Goal: Task Accomplishment & Management: Complete application form

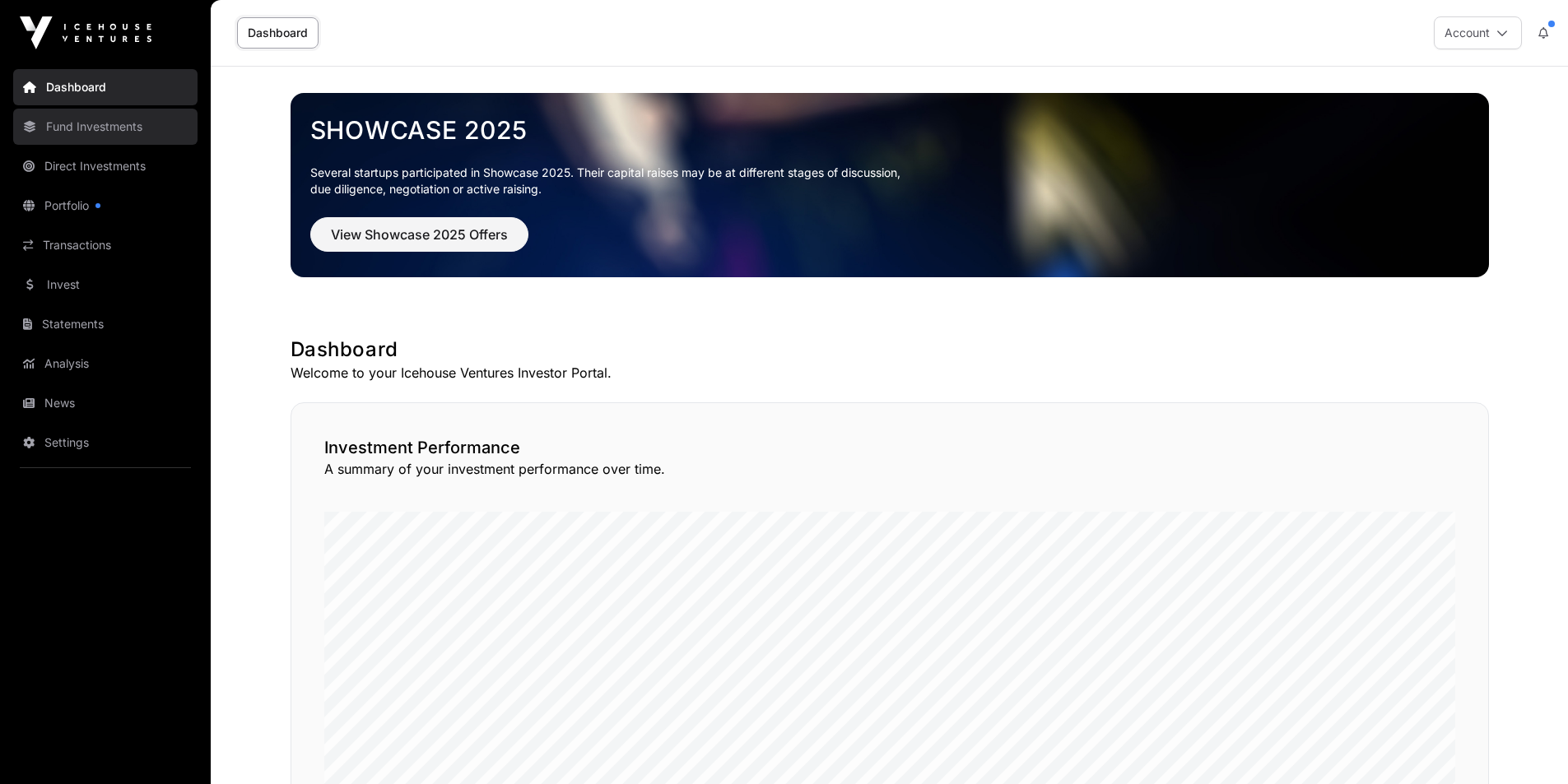
click at [108, 124] on link "Fund Investments" at bounding box center [105, 127] width 184 height 36
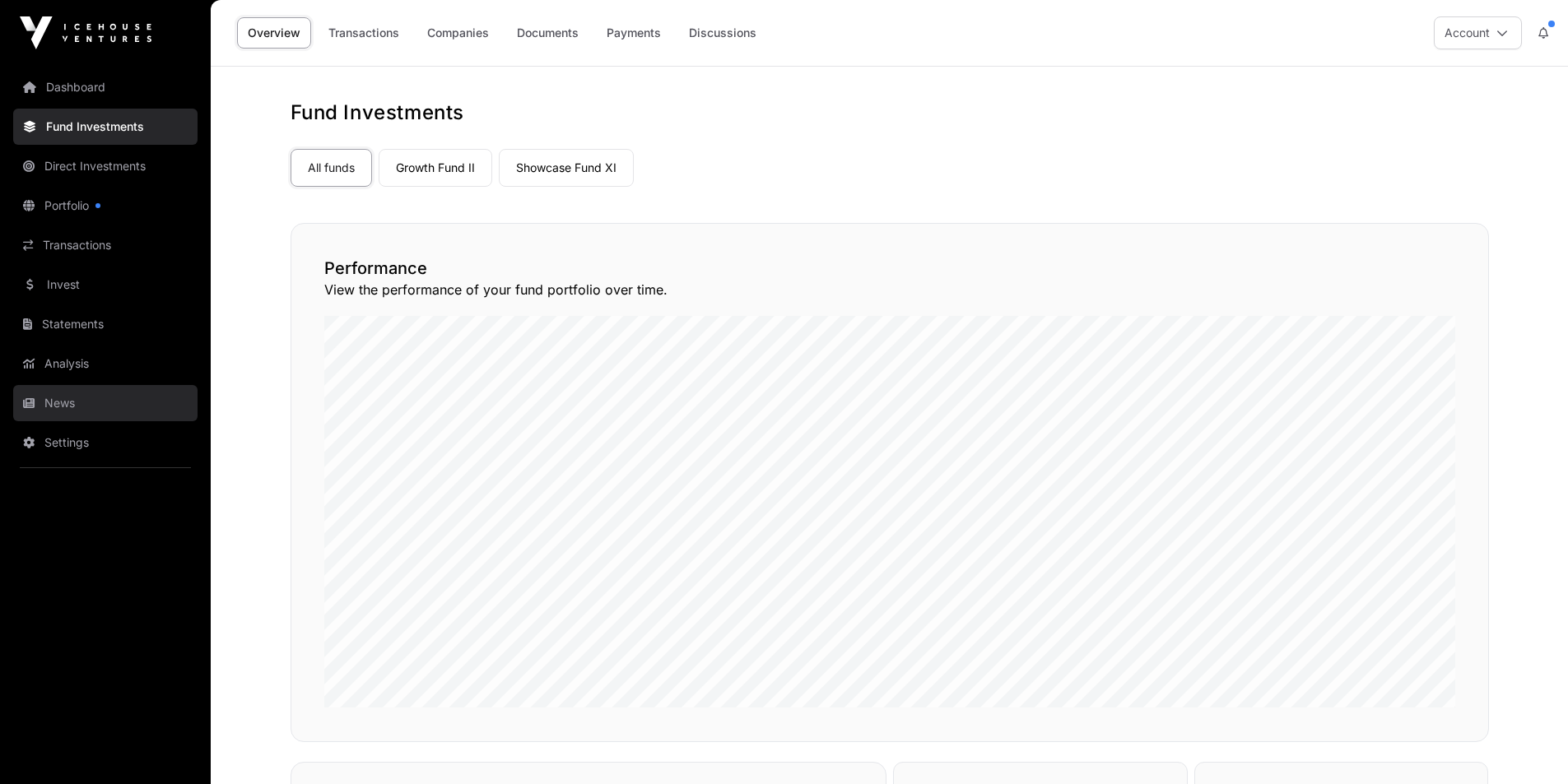
click at [46, 400] on link "News" at bounding box center [105, 403] width 184 height 36
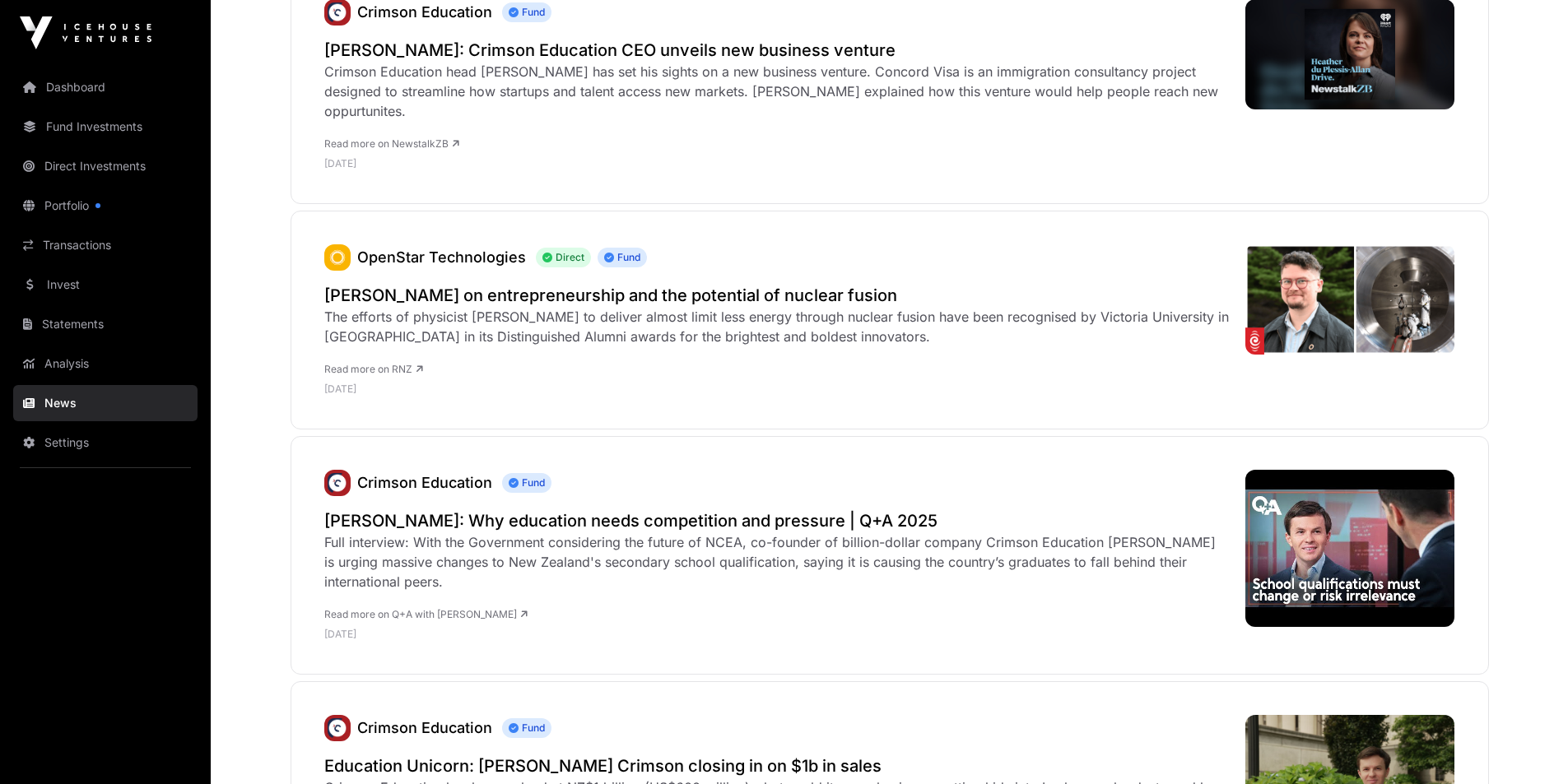
scroll to position [1344, 0]
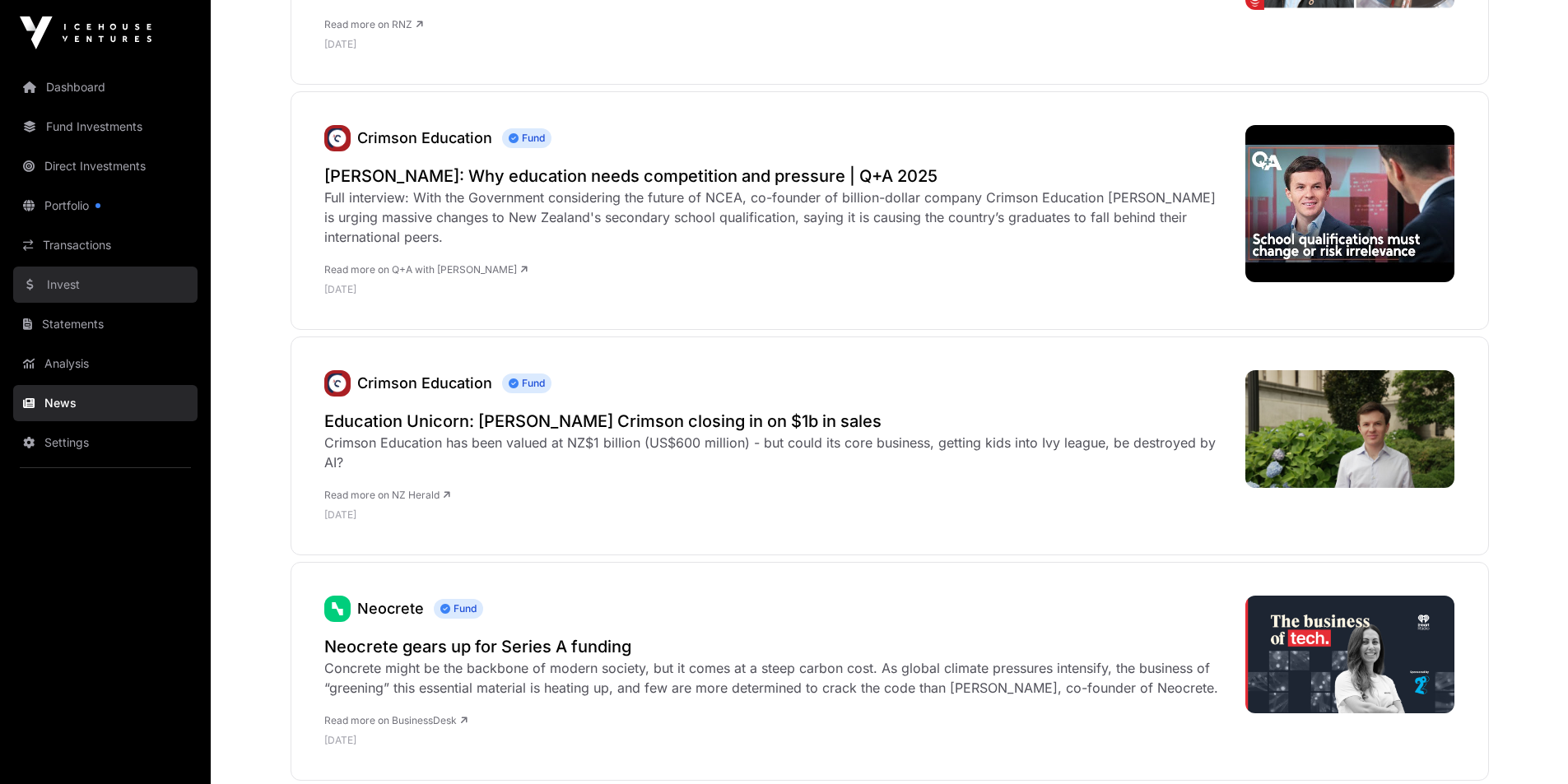
click at [71, 291] on link "Invest" at bounding box center [105, 285] width 184 height 36
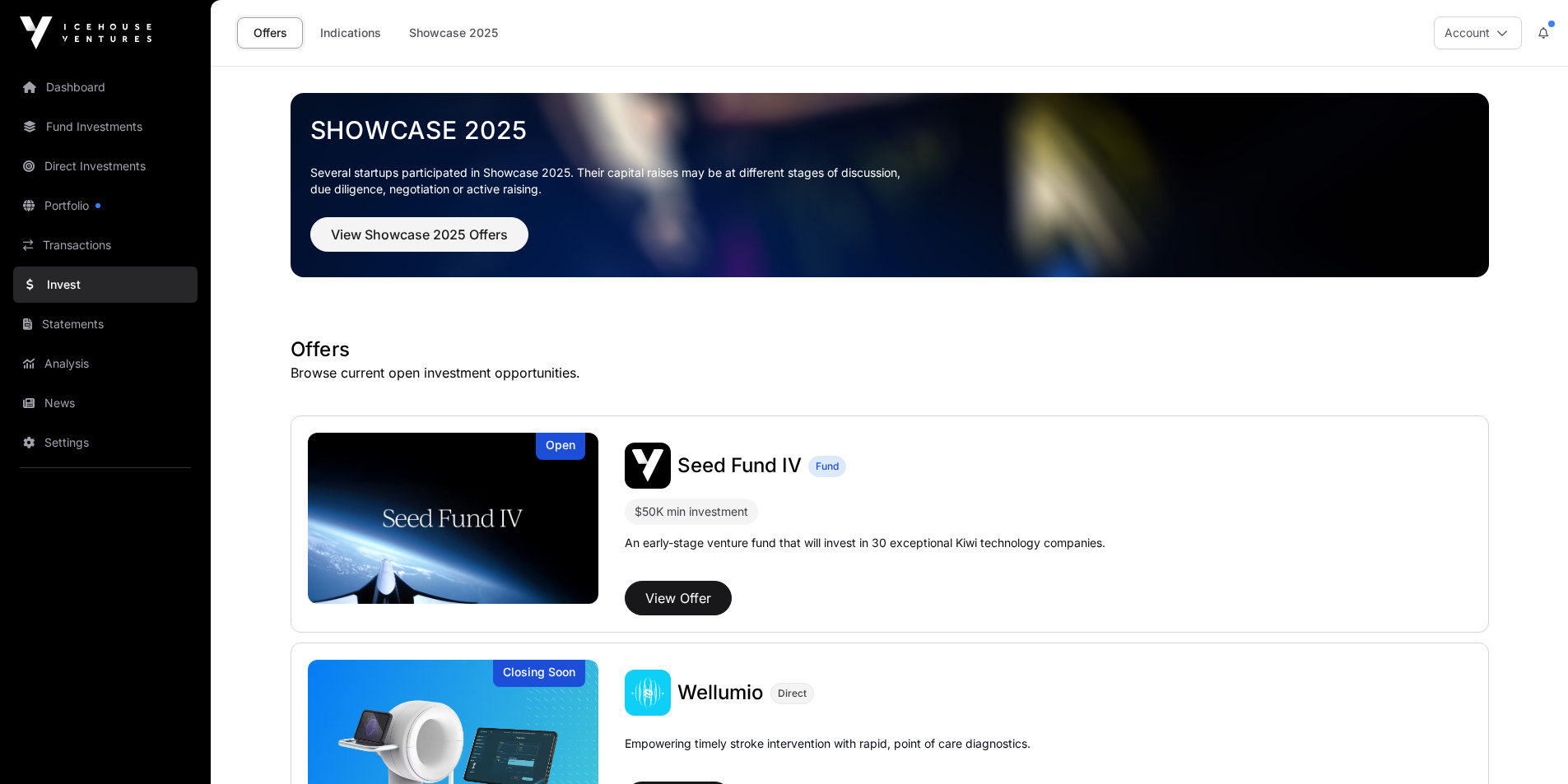
scroll to position [193, 0]
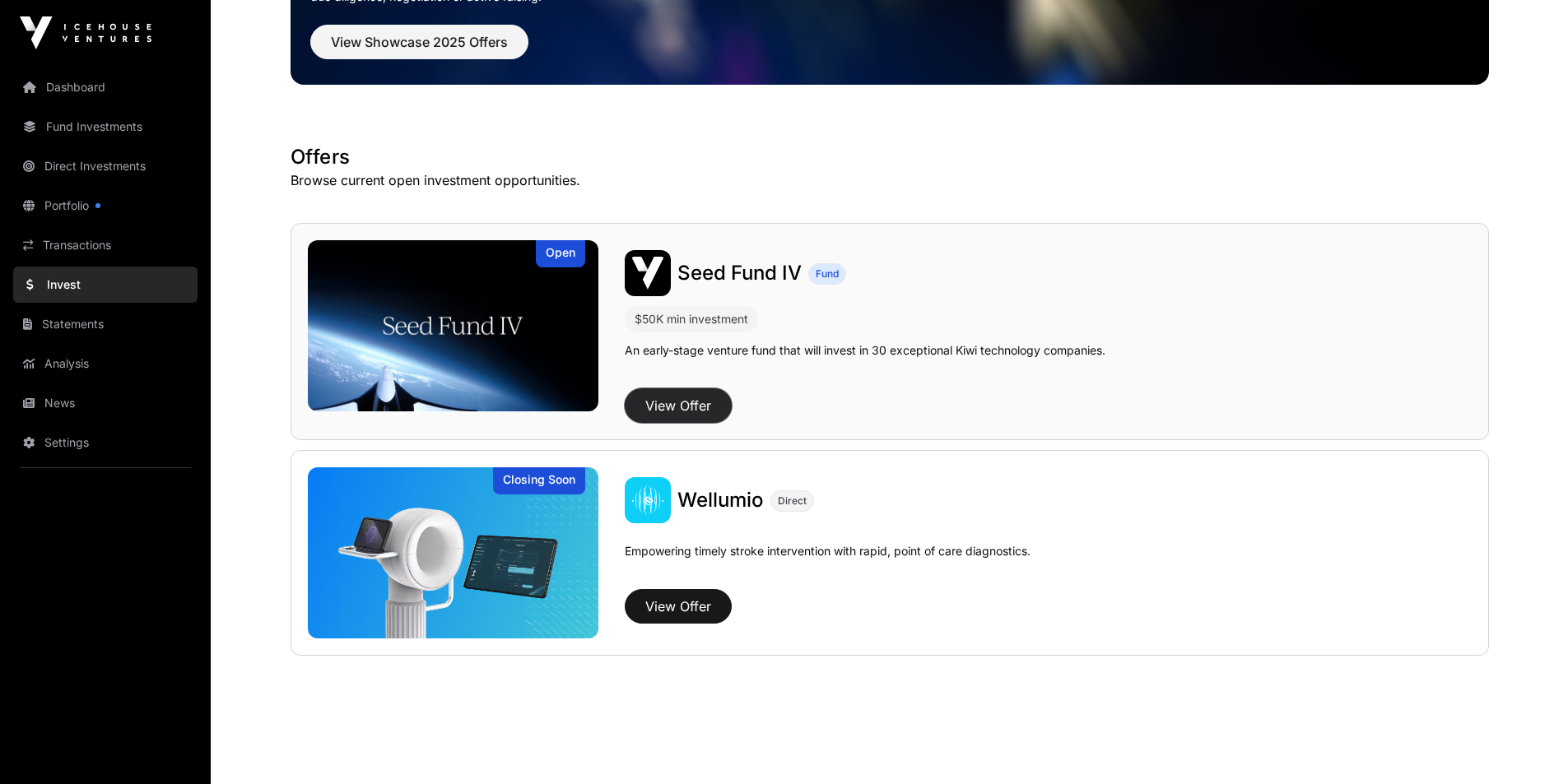
click at [658, 405] on button "View Offer" at bounding box center [679, 406] width 107 height 35
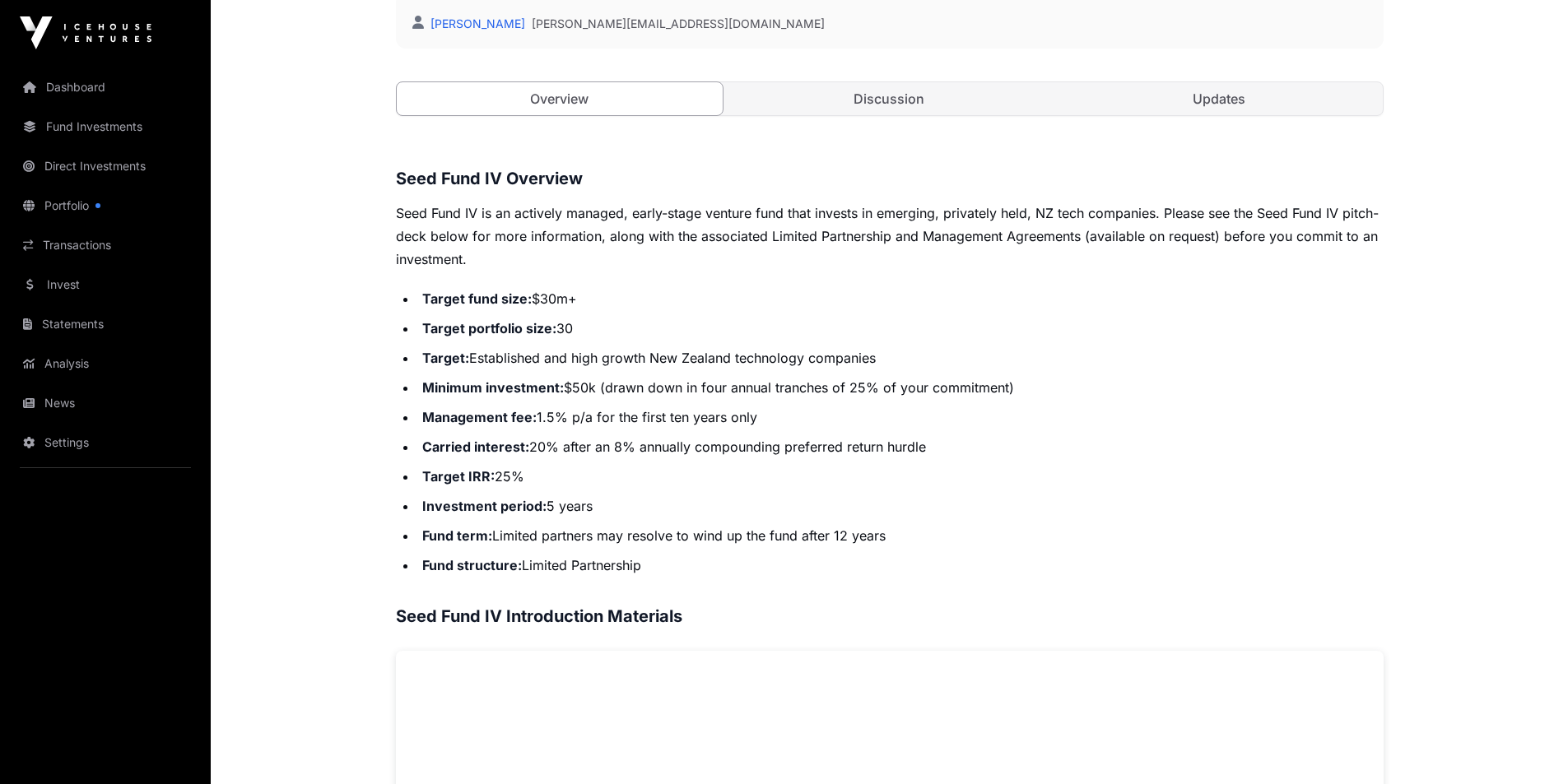
scroll to position [192, 0]
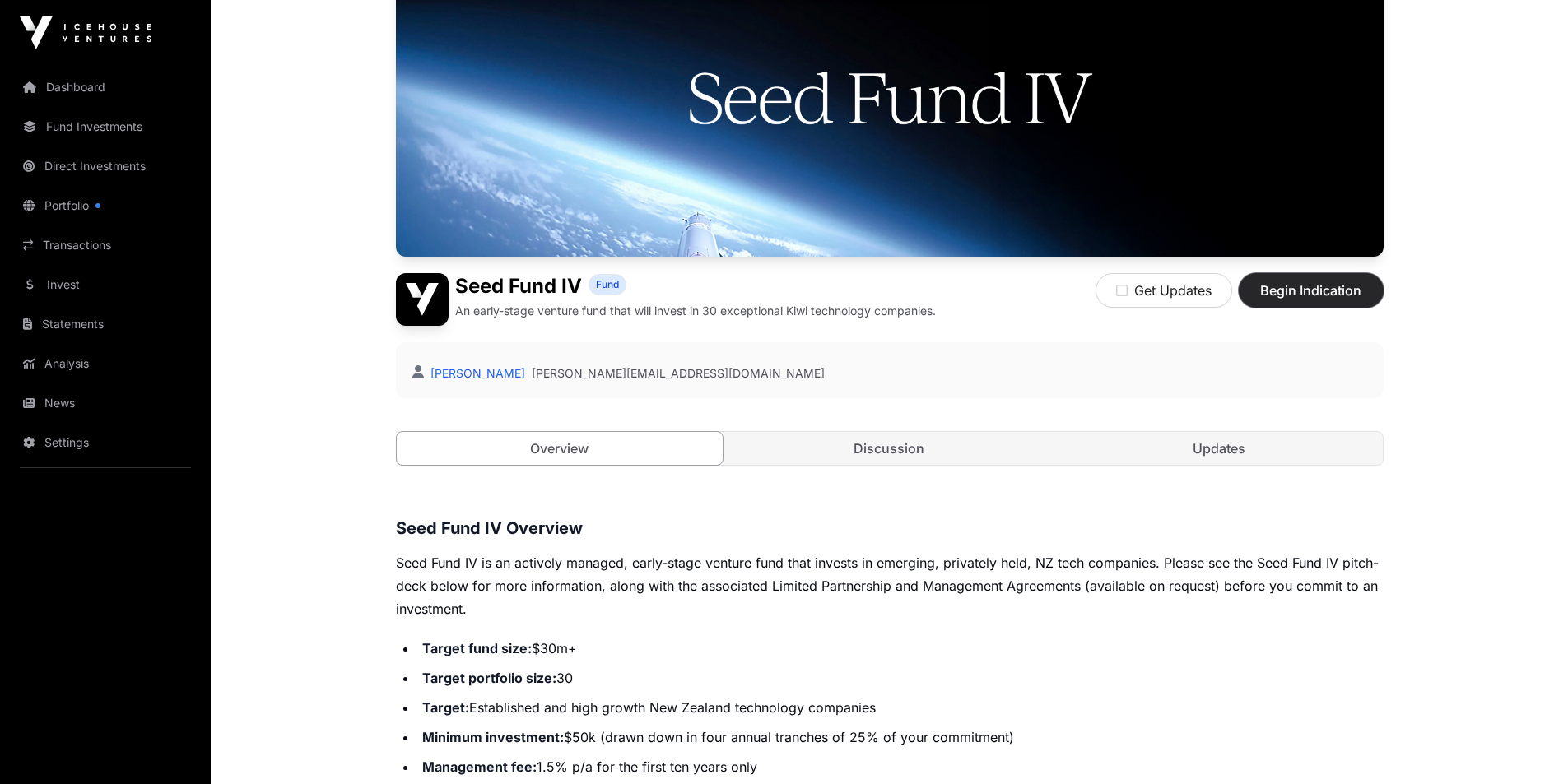
click at [1300, 291] on span "Begin Indication" at bounding box center [1312, 290] width 104 height 20
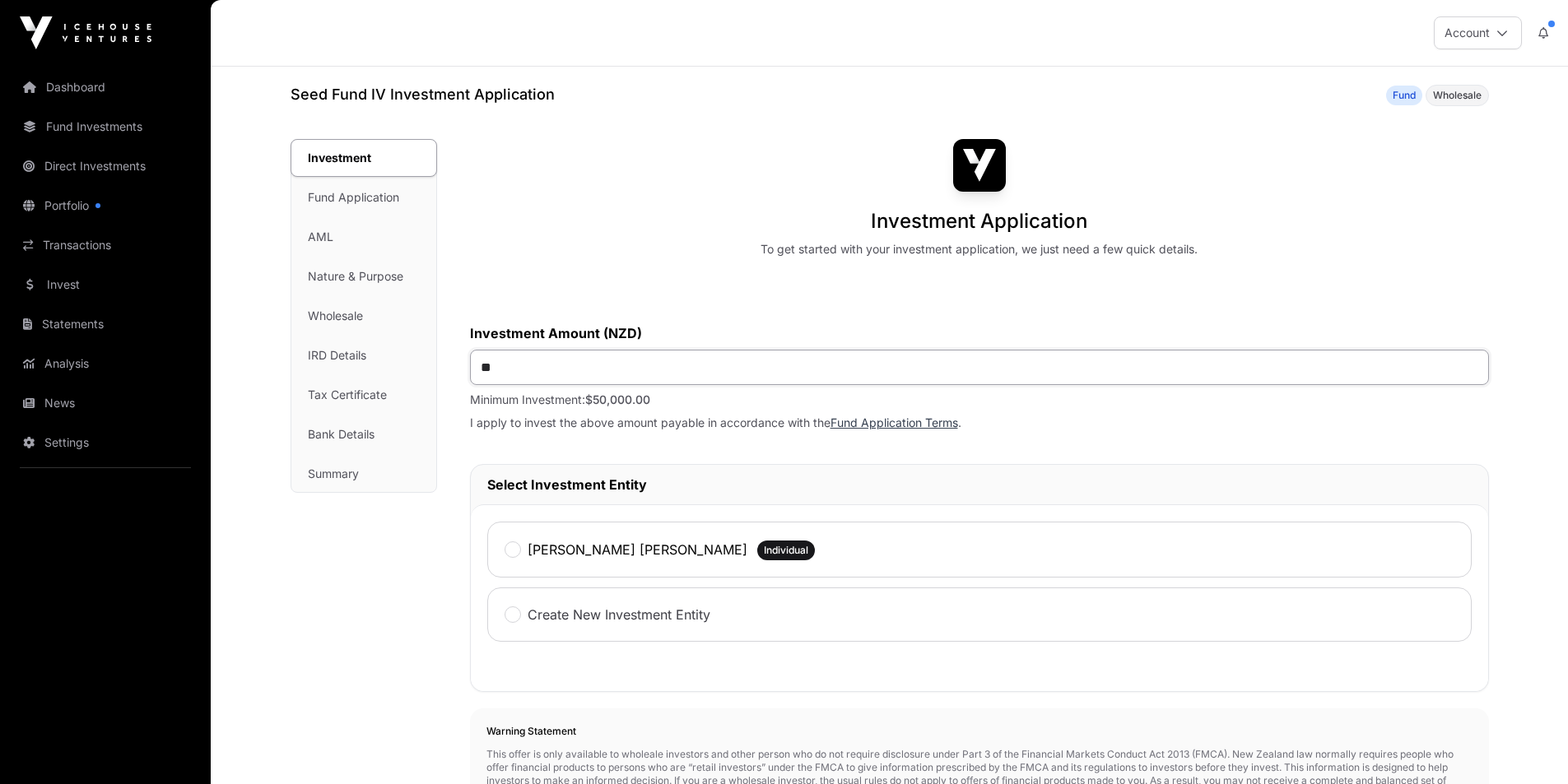
click at [493, 366] on input "**" at bounding box center [979, 367] width 1019 height 35
type input "*******"
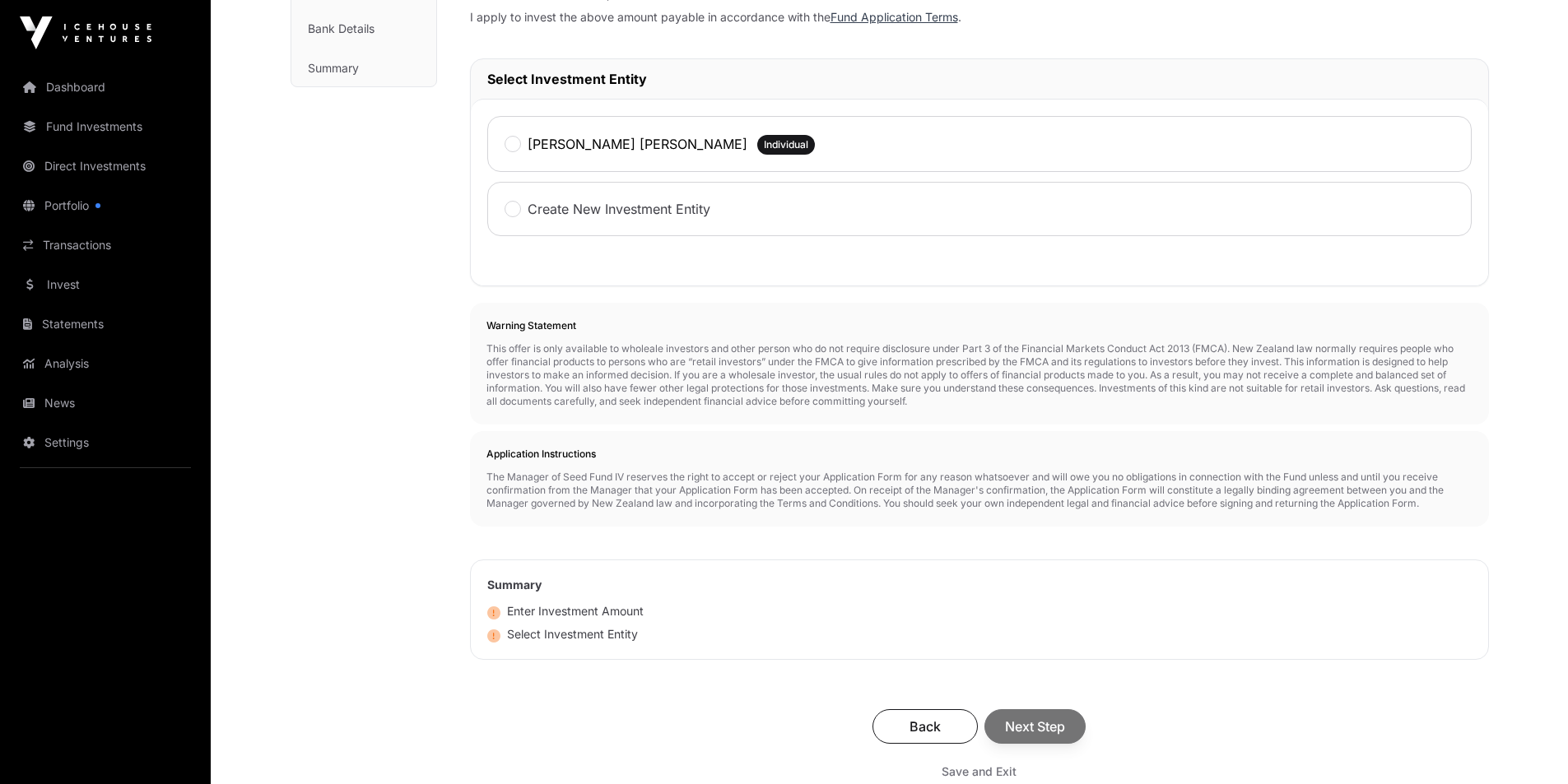
scroll to position [576, 0]
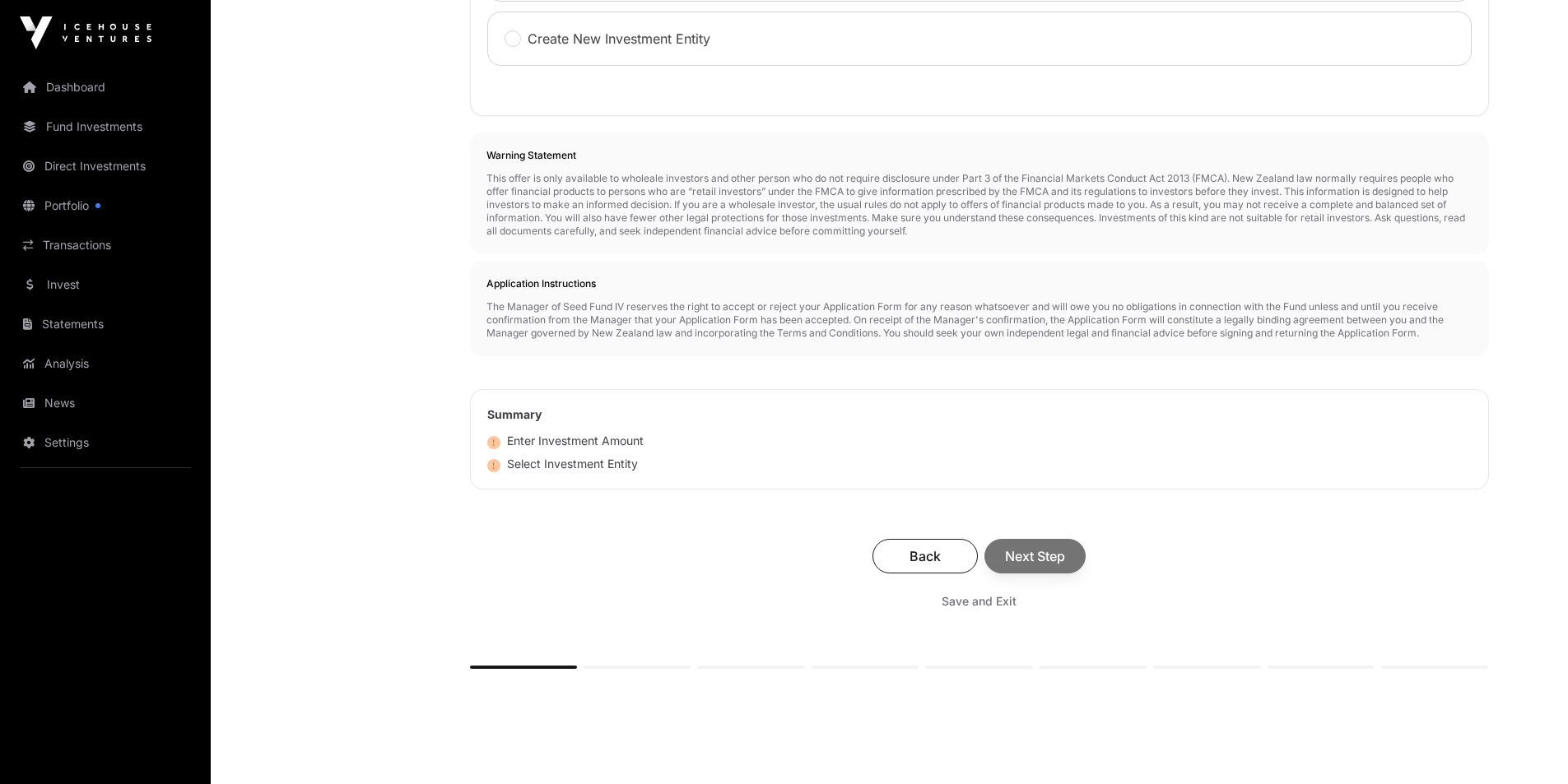
click at [1036, 560] on div "Back Next Step" at bounding box center [979, 556] width 986 height 35
click at [1043, 556] on span "Next Step" at bounding box center [1035, 556] width 60 height 20
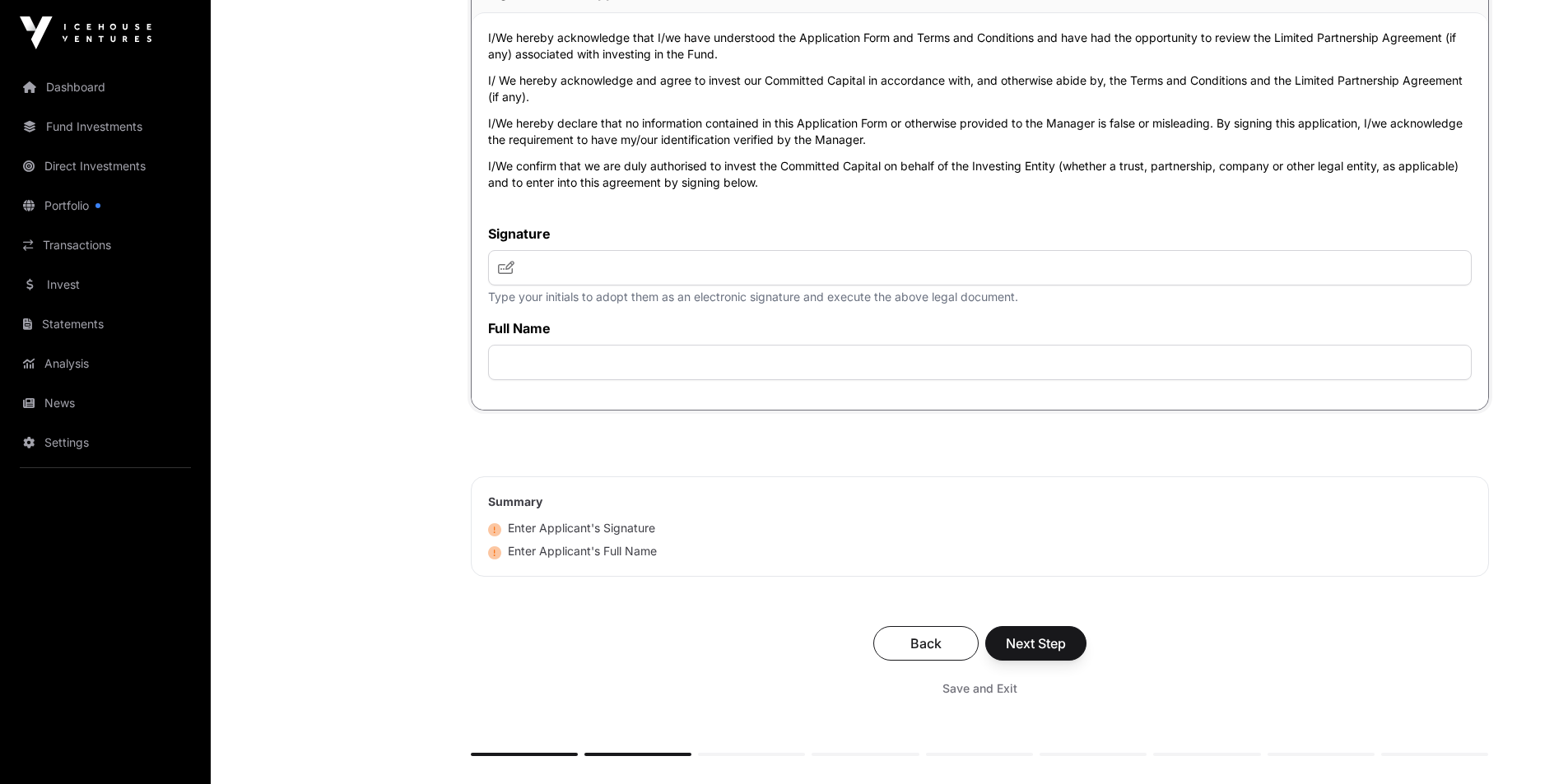
scroll to position [3648, 0]
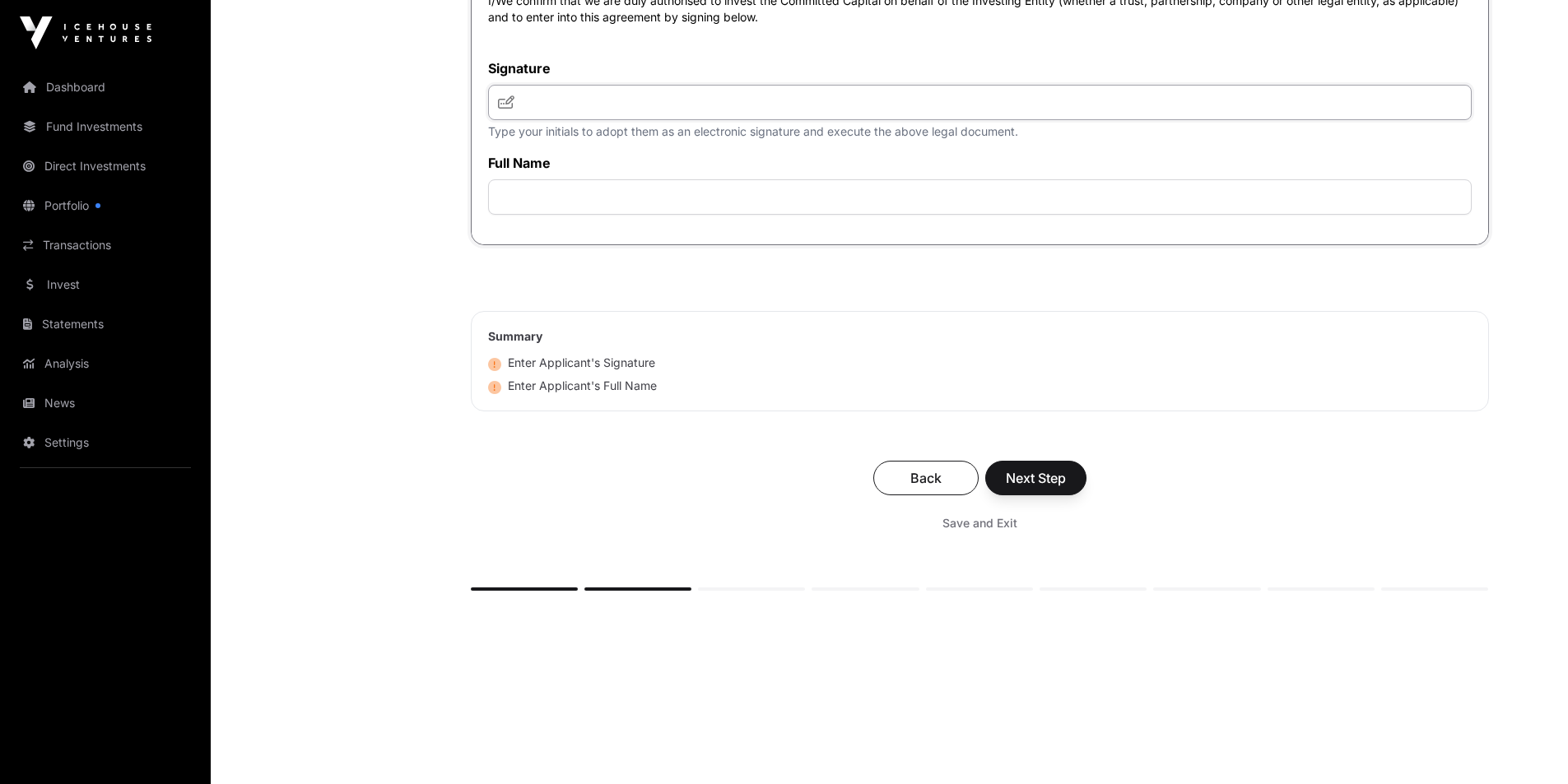
click at [528, 101] on input "text" at bounding box center [980, 102] width 984 height 35
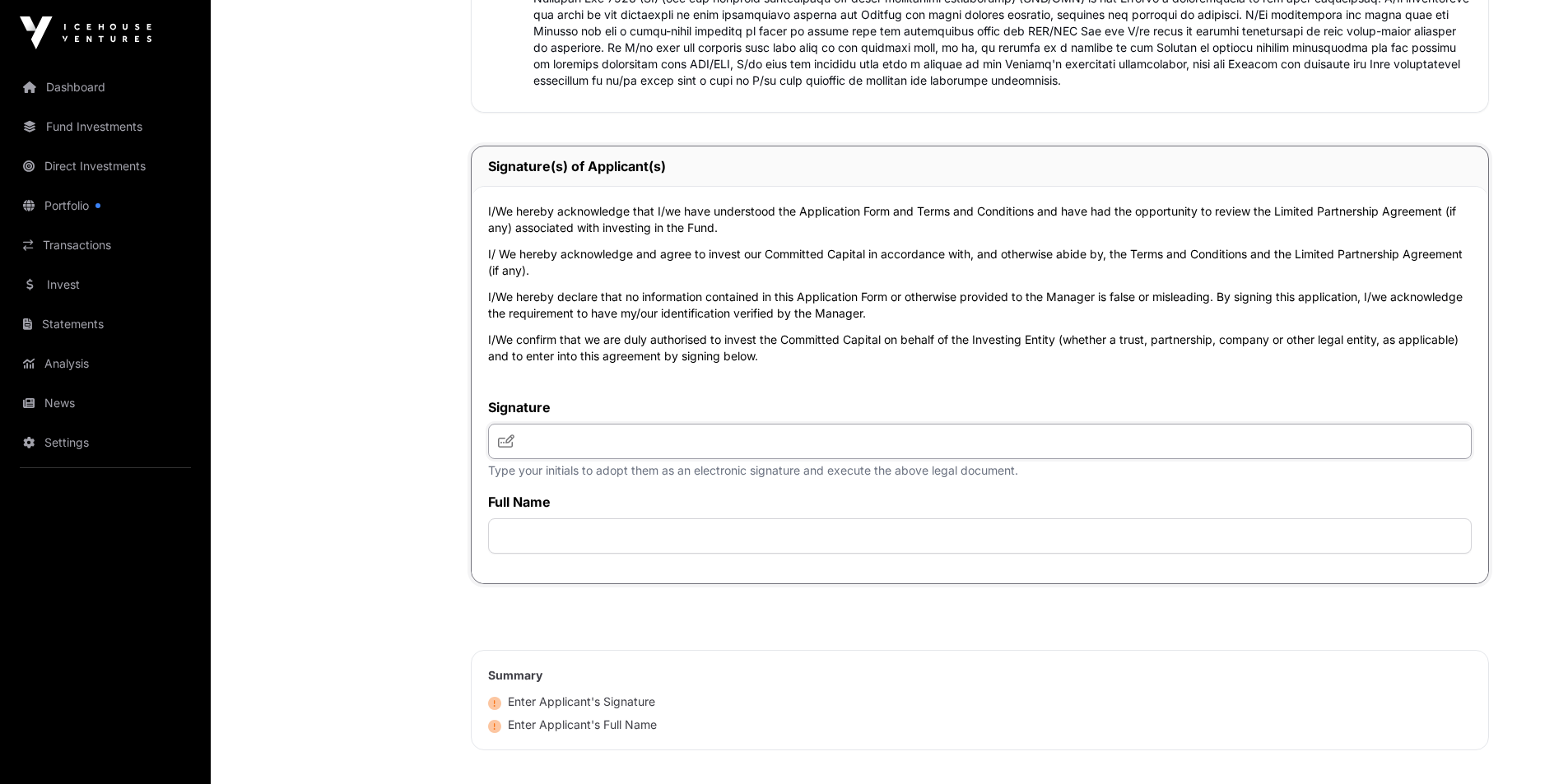
scroll to position [3264, 0]
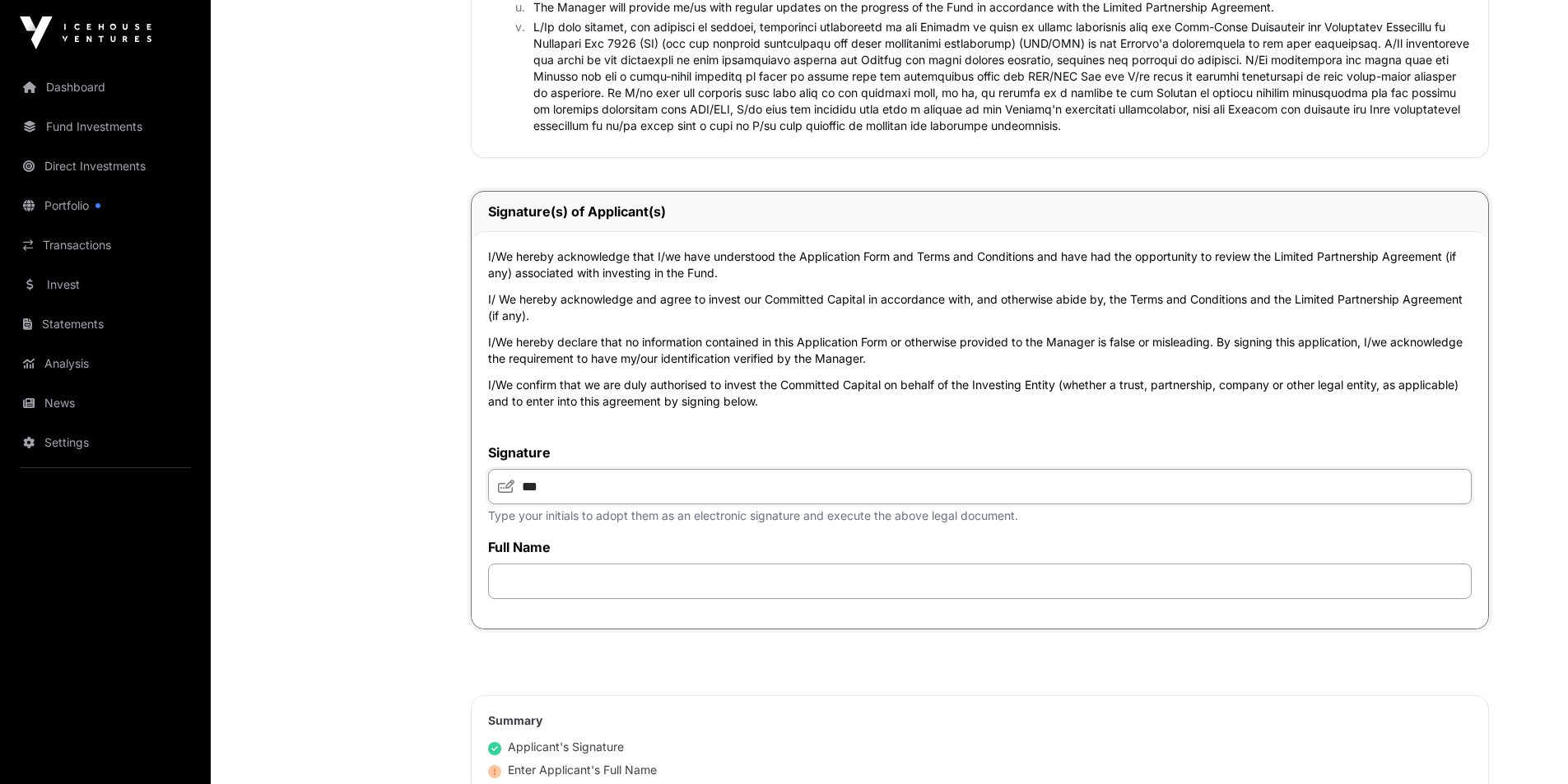
type input "***"
click at [557, 588] on input "text" at bounding box center [980, 581] width 984 height 35
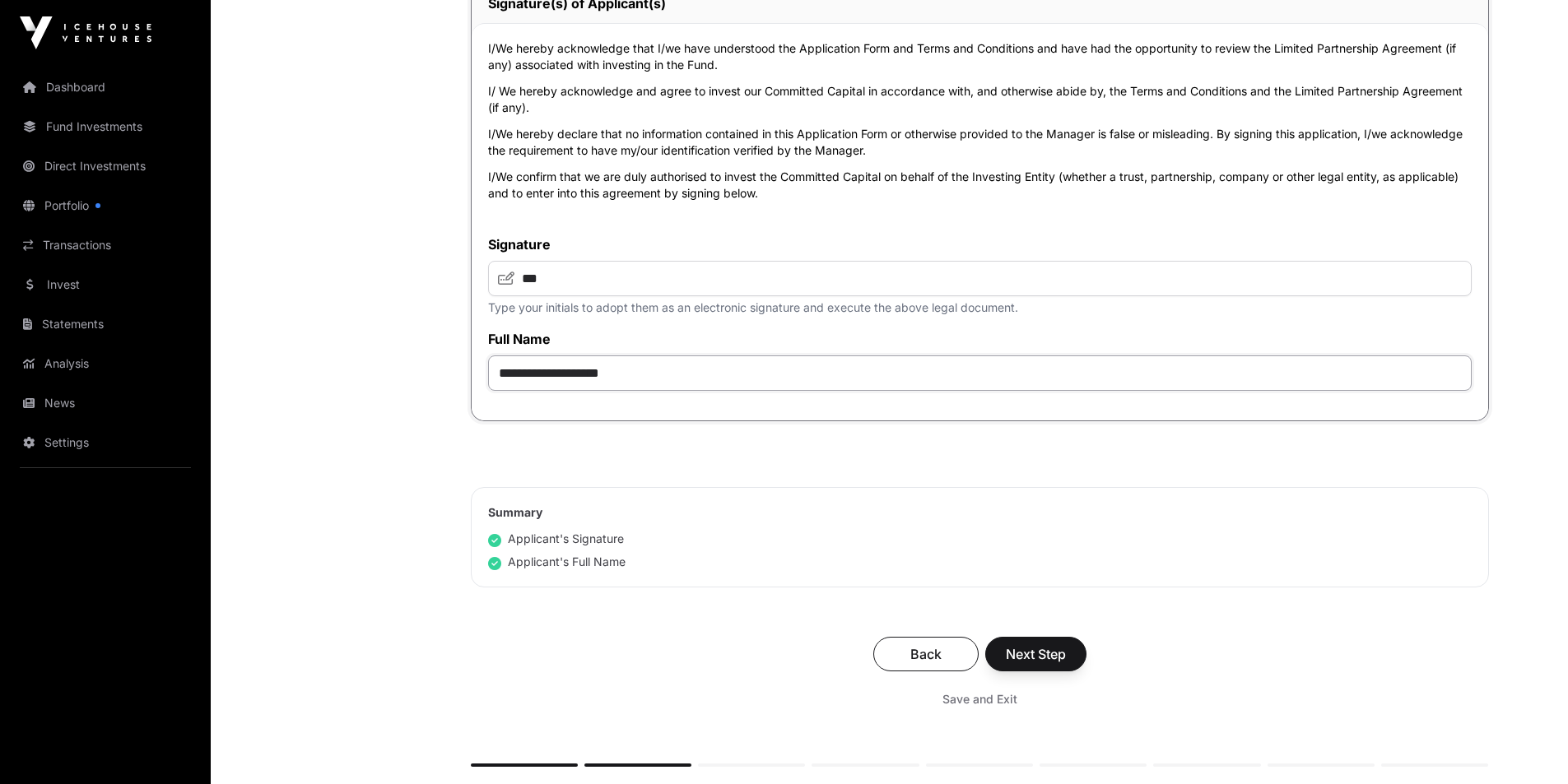
scroll to position [3648, 0]
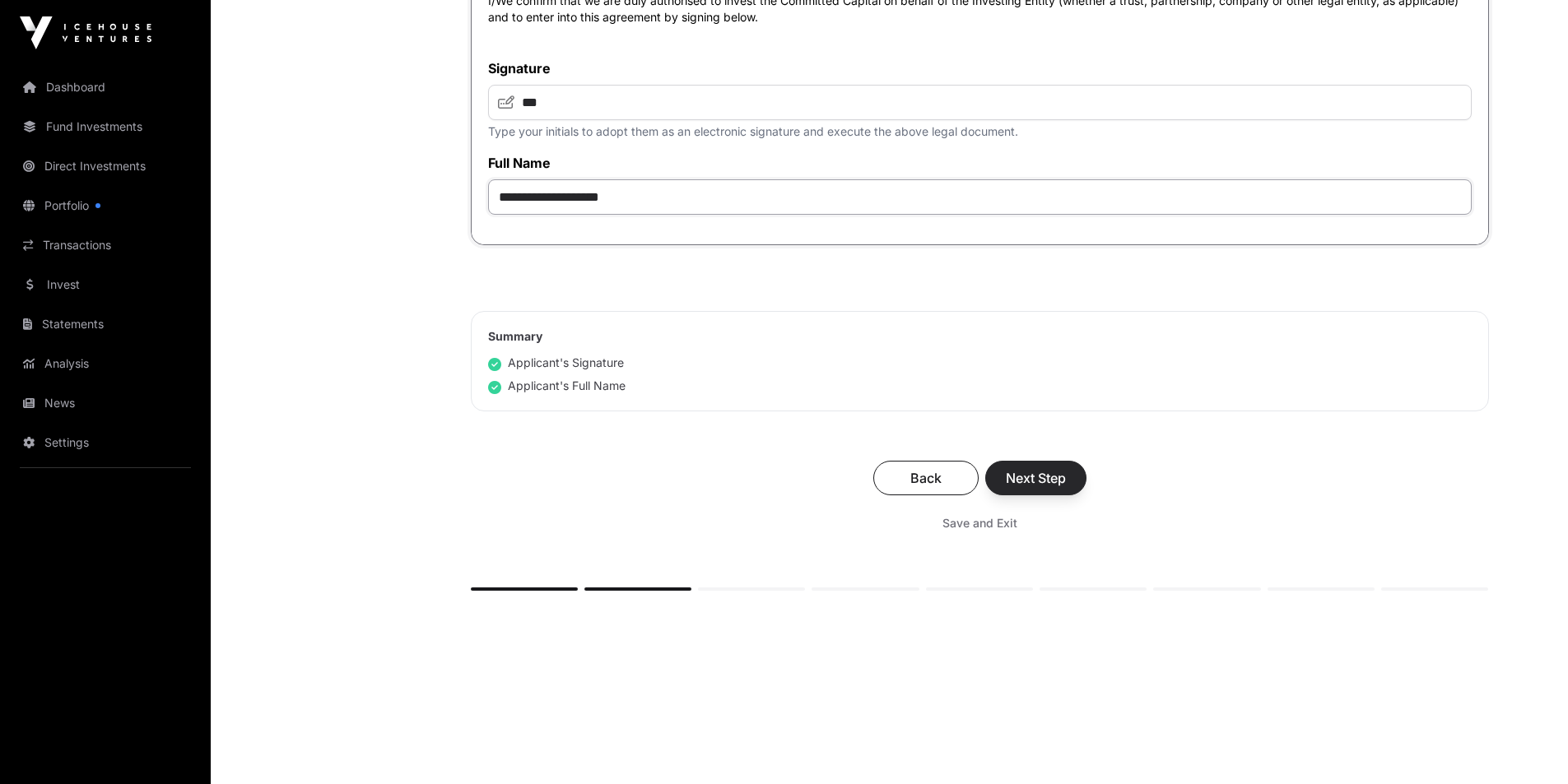
type input "**********"
click at [1029, 481] on span "Next Step" at bounding box center [1036, 478] width 60 height 20
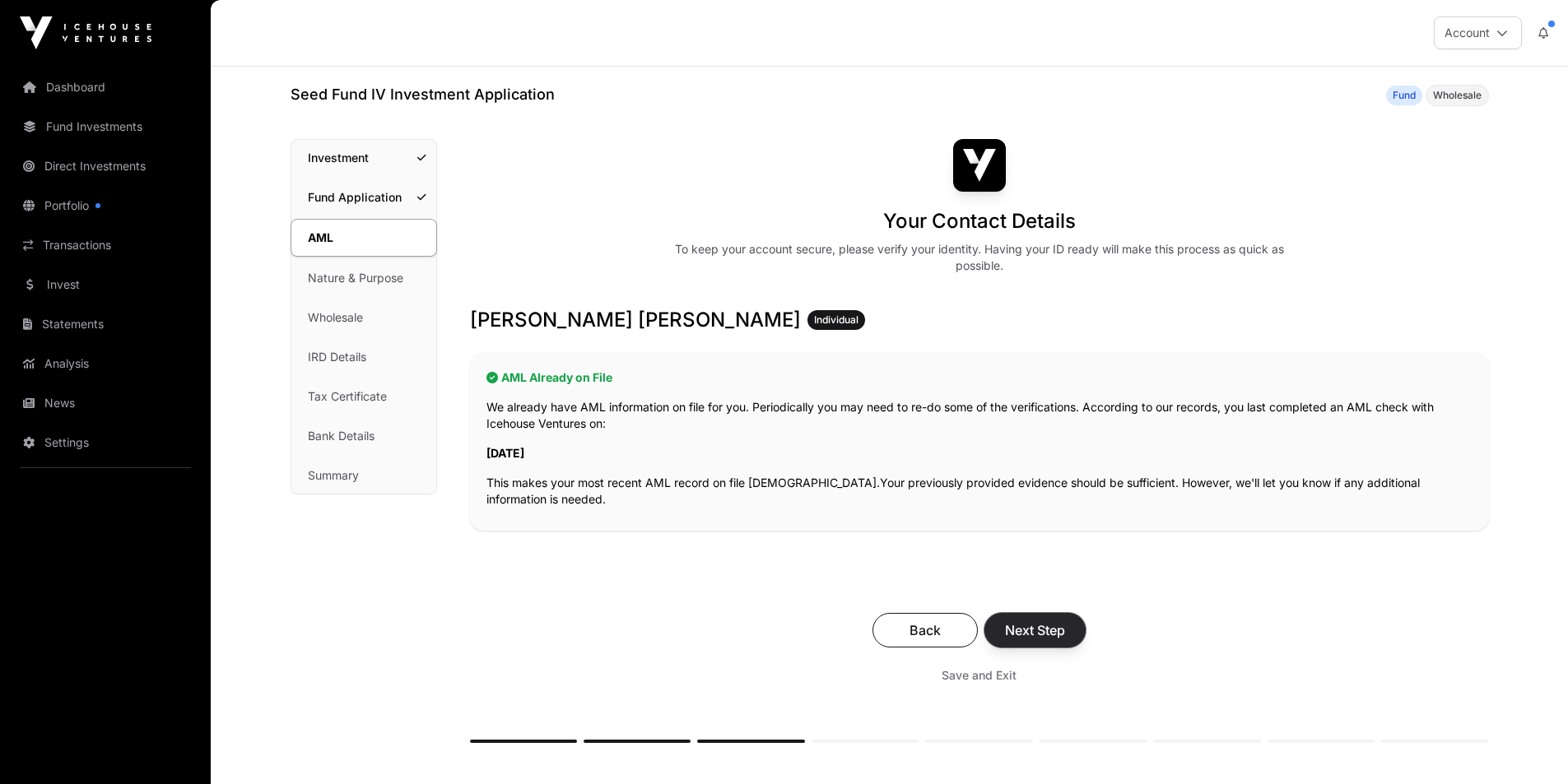
click at [1032, 633] on span "Next Step" at bounding box center [1035, 630] width 60 height 20
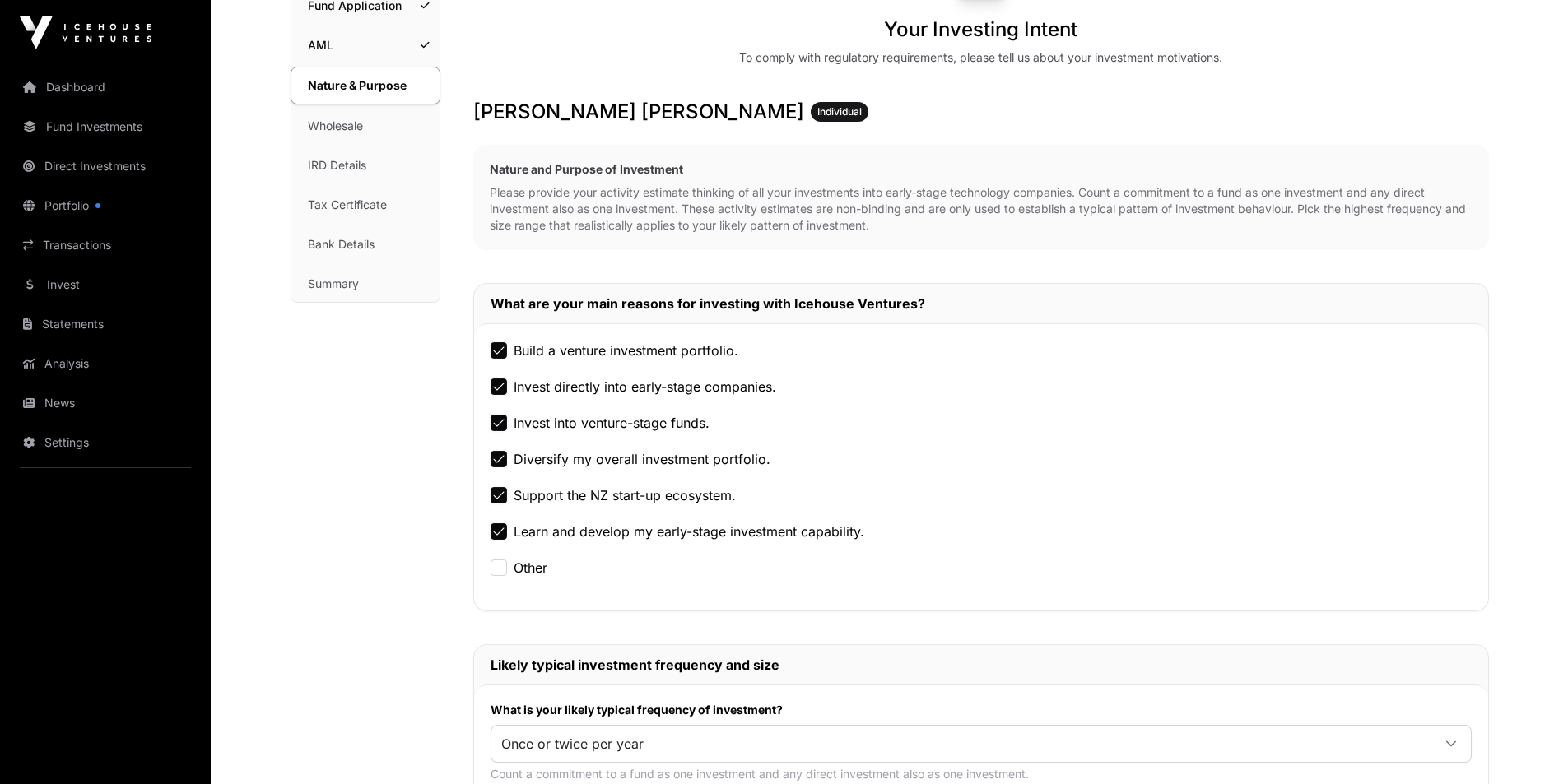
scroll to position [384, 0]
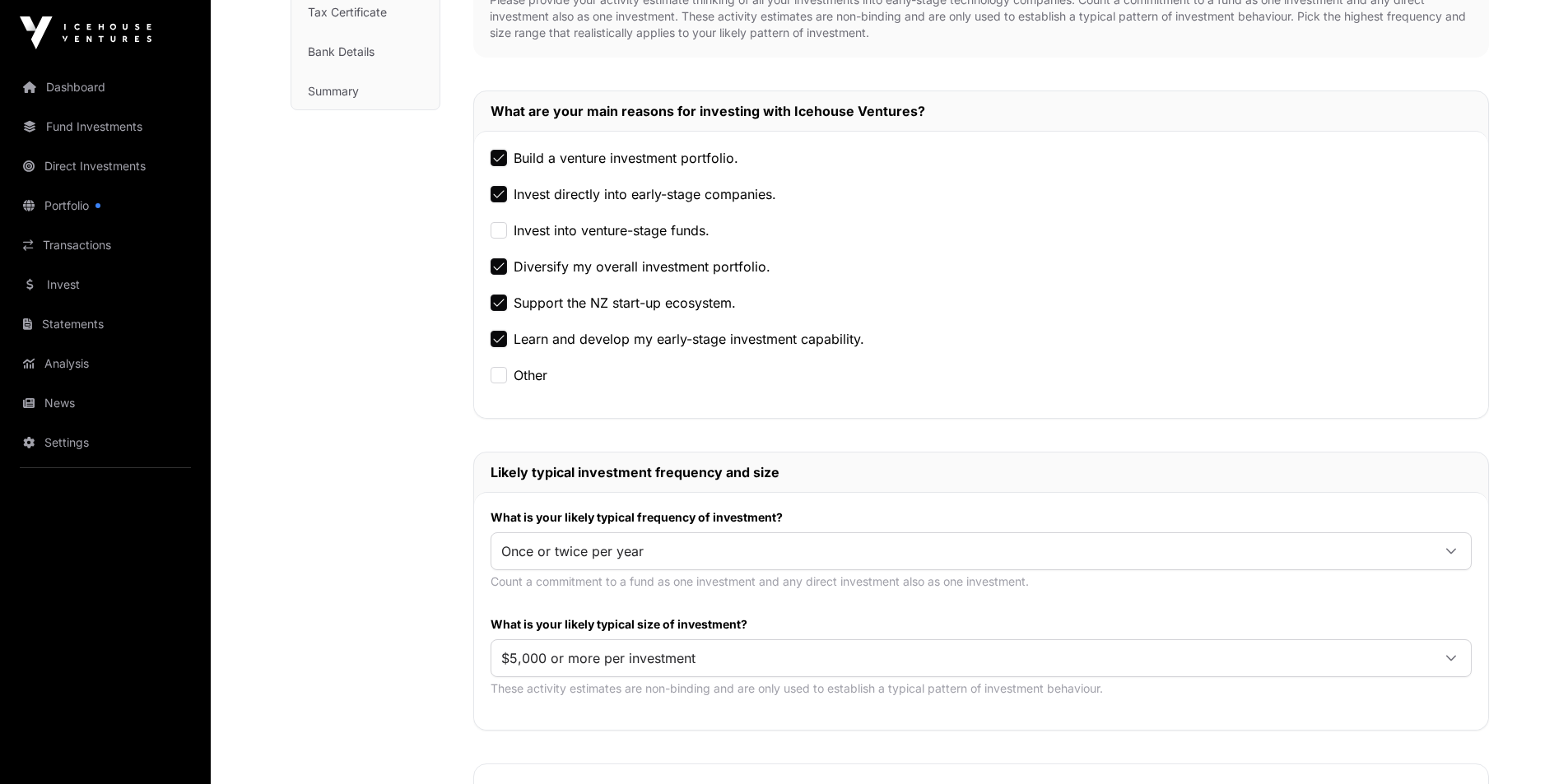
drag, startPoint x: 503, startPoint y: 204, endPoint x: 1035, endPoint y: 241, distance: 533.3
click at [1035, 241] on div "Build a venture investment portfolio. Invest directly into early-stage companie…" at bounding box center [982, 274] width 1015 height 287
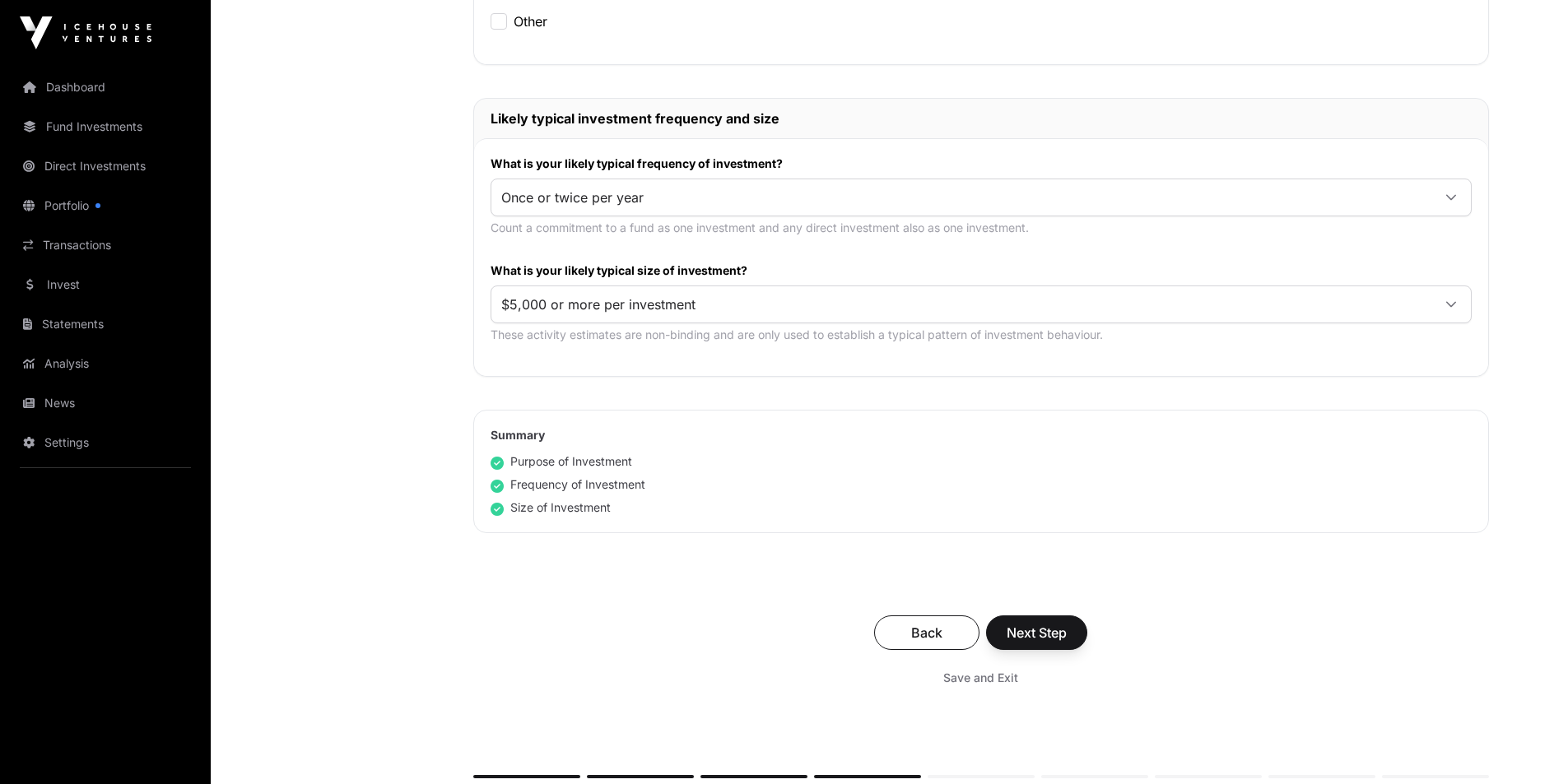
scroll to position [768, 0]
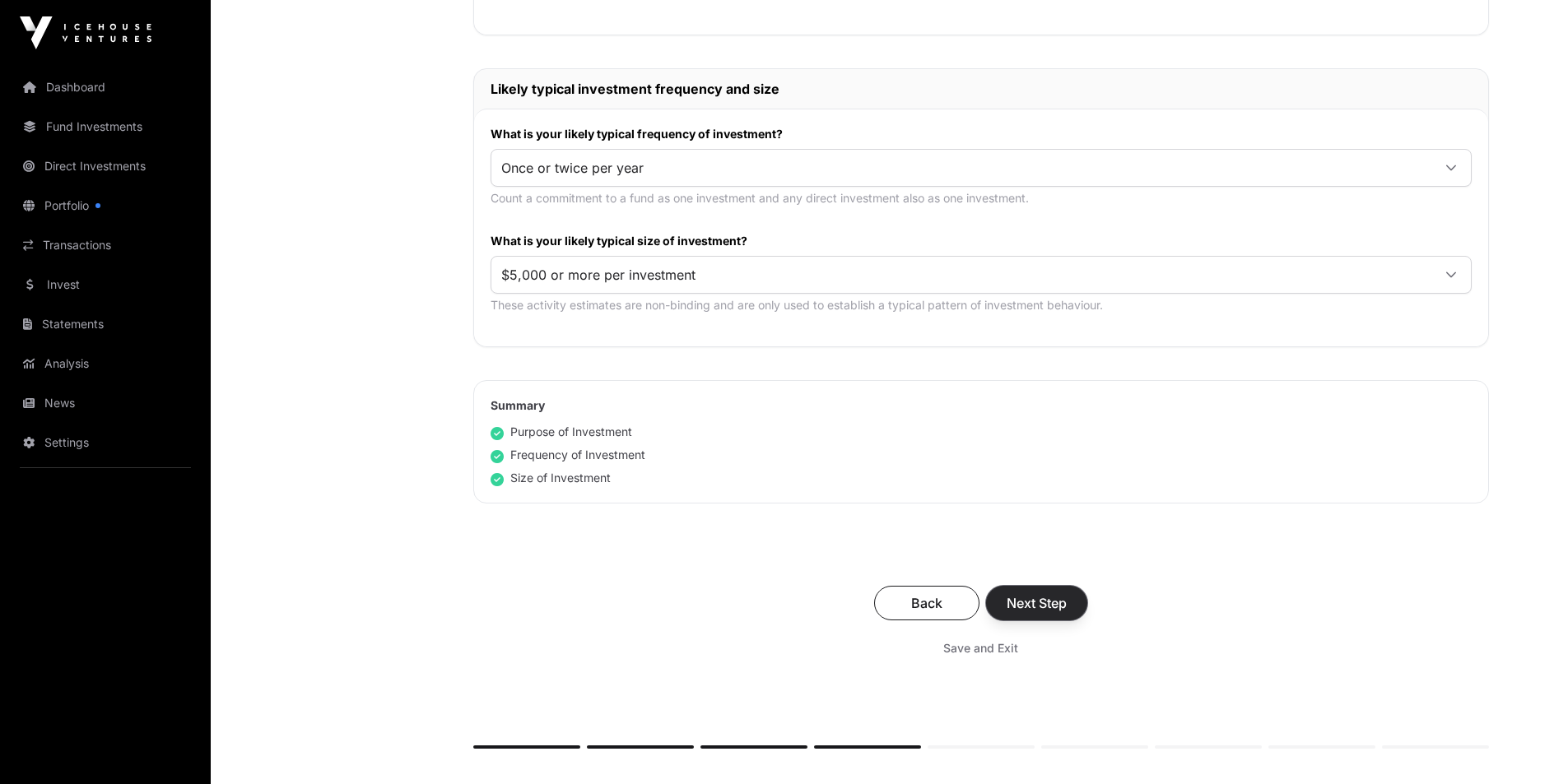
click at [1017, 606] on span "Next Step" at bounding box center [1036, 603] width 60 height 20
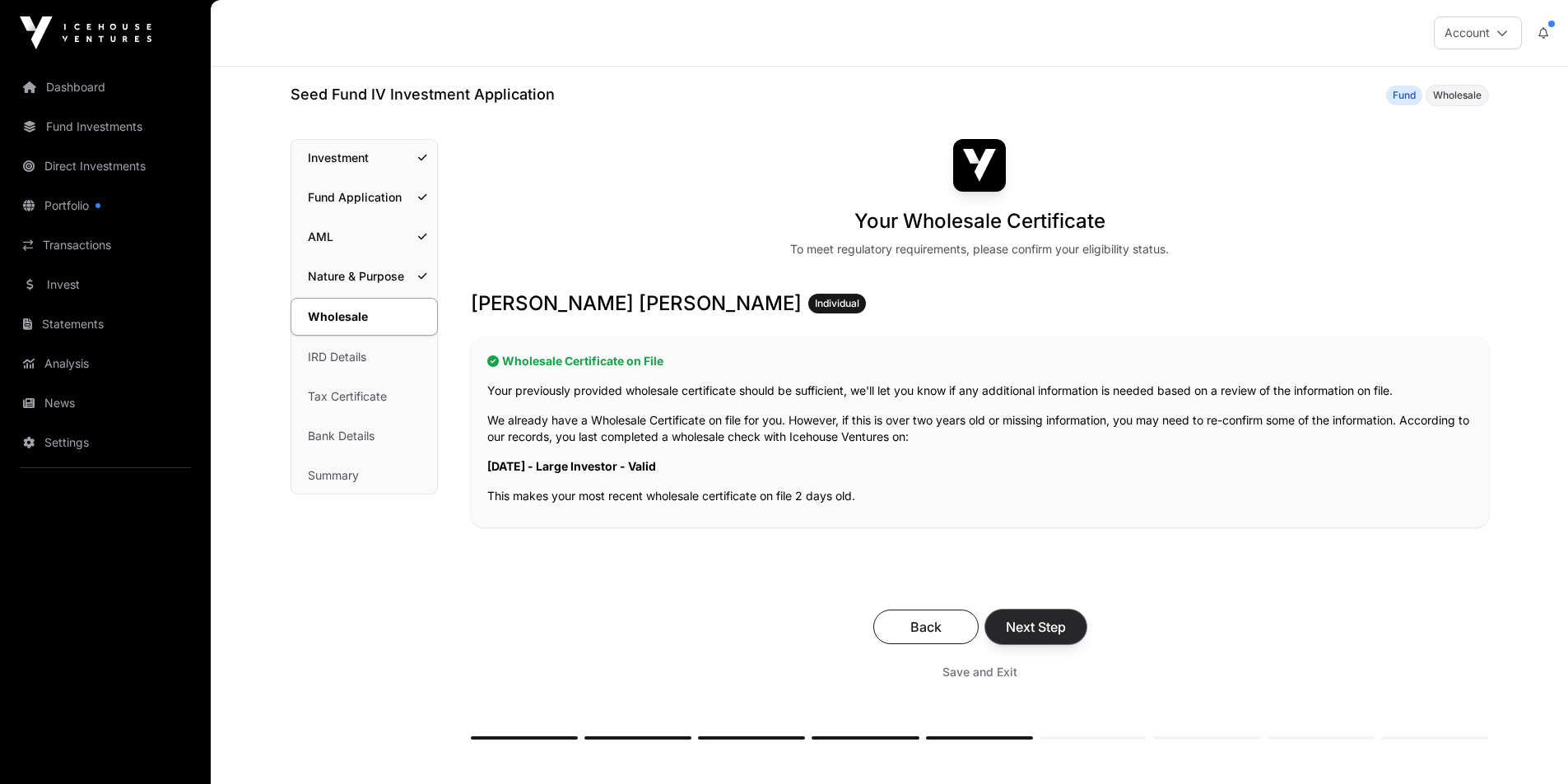
drag, startPoint x: 1016, startPoint y: 628, endPoint x: 1029, endPoint y: 634, distance: 14.3
click at [1029, 634] on span "Next Step" at bounding box center [1036, 627] width 60 height 20
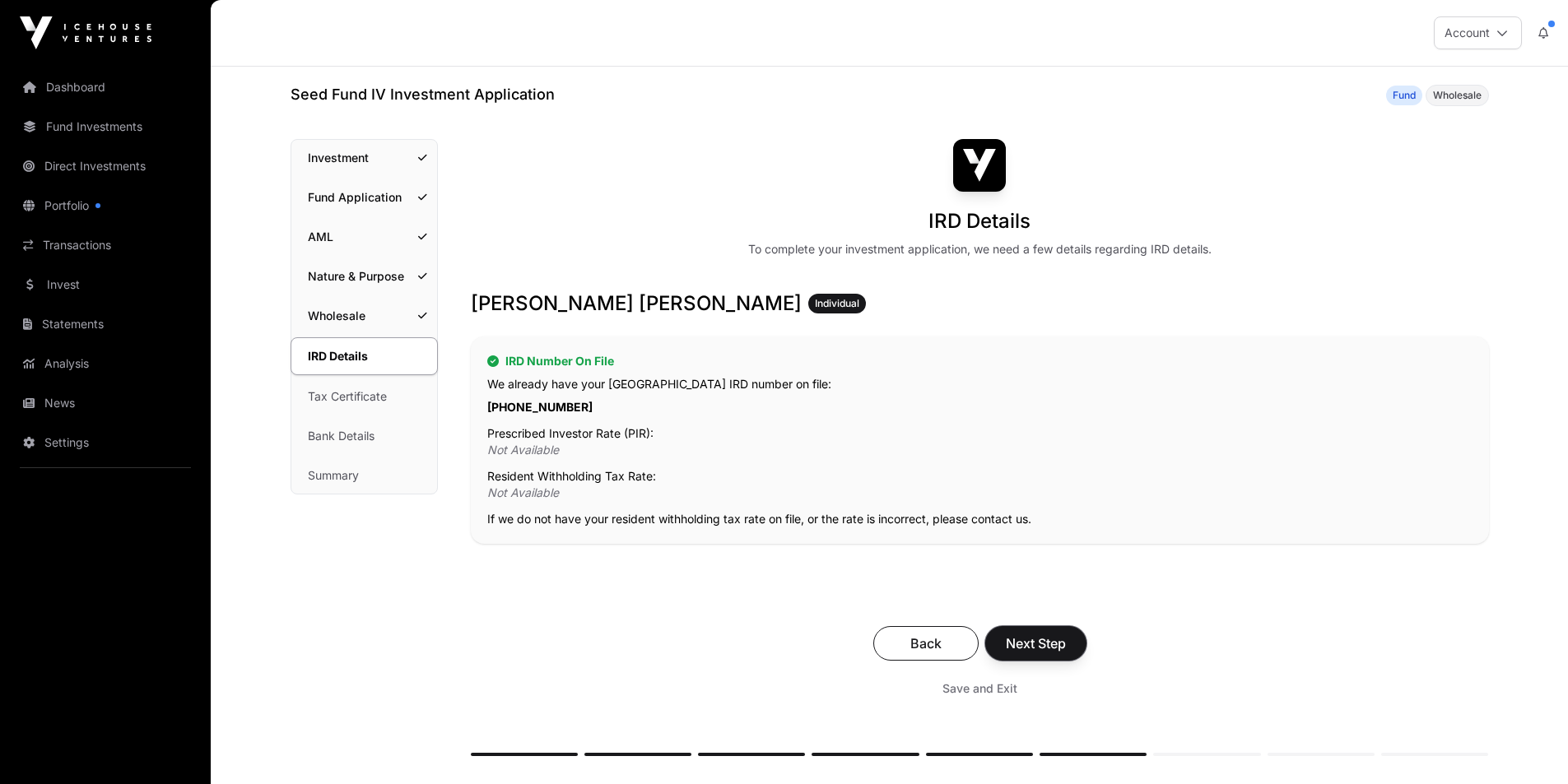
click at [1029, 634] on span "Next Step" at bounding box center [1036, 643] width 60 height 20
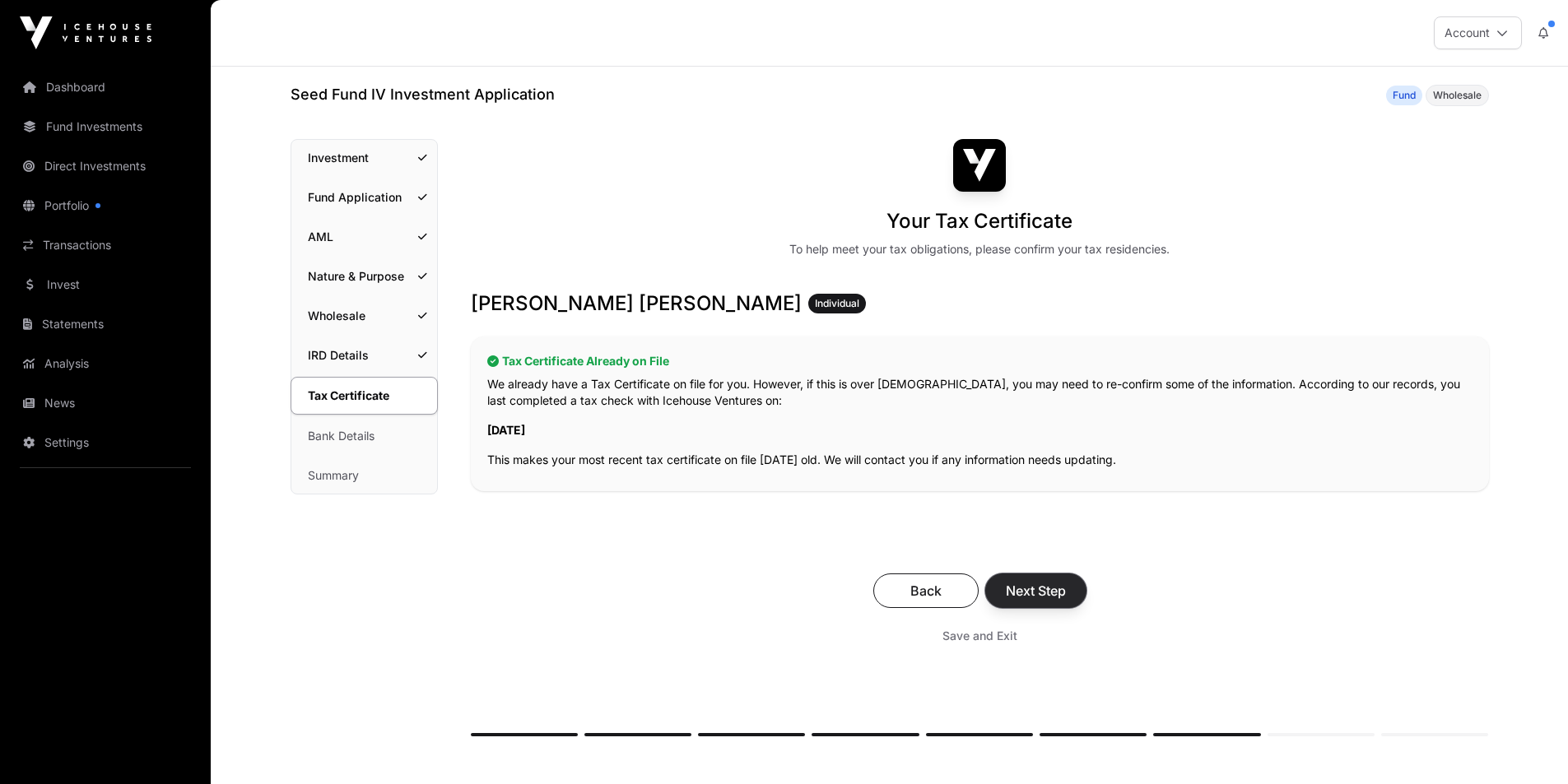
click at [1029, 594] on span "Next Step" at bounding box center [1036, 590] width 60 height 20
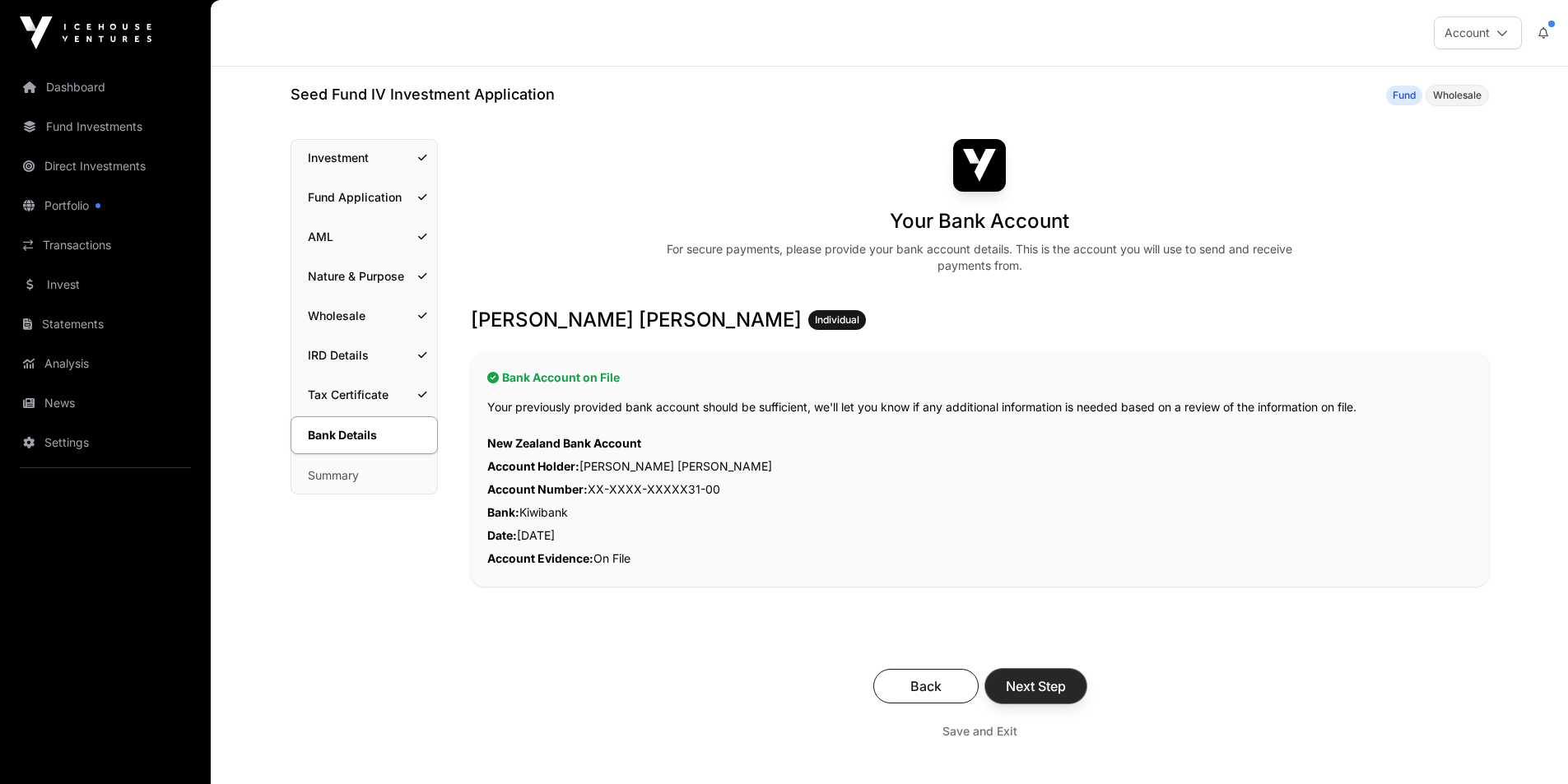
click at [1020, 686] on span "Next Step" at bounding box center [1036, 686] width 60 height 20
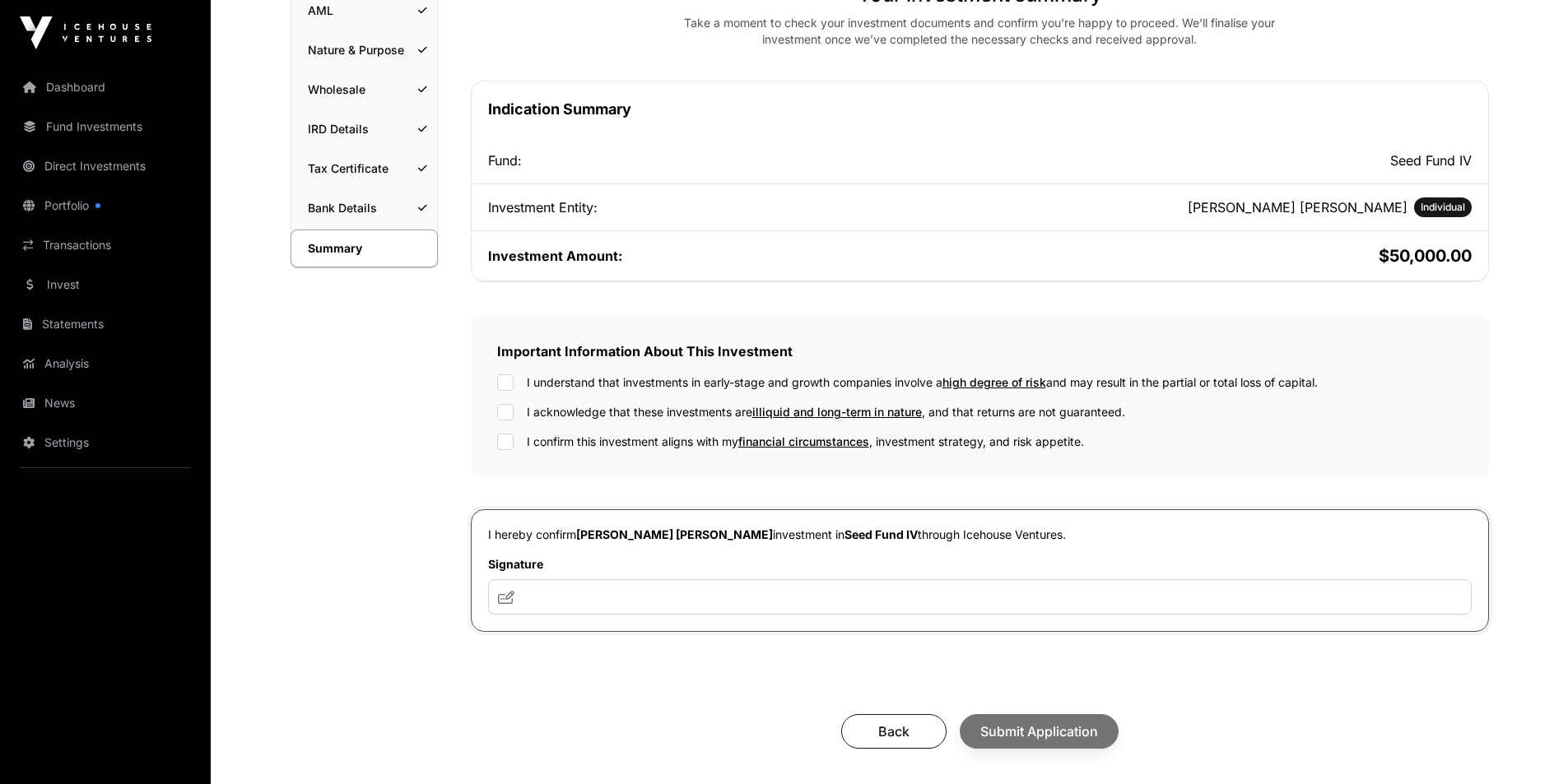
scroll to position [384, 0]
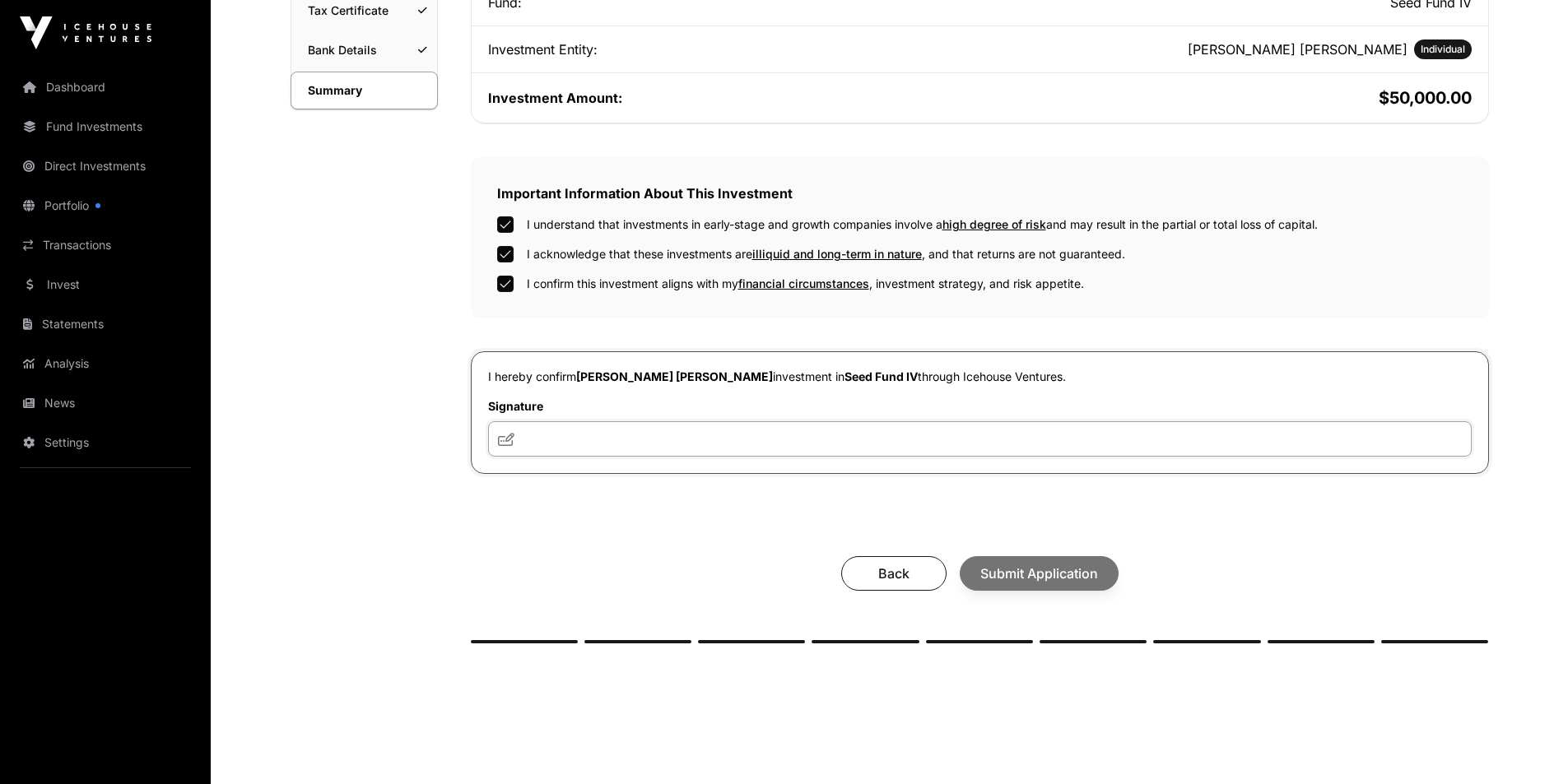
click at [571, 430] on input "text" at bounding box center [980, 439] width 984 height 35
type input "***"
click at [1013, 573] on span "Submit Application" at bounding box center [1040, 573] width 118 height 20
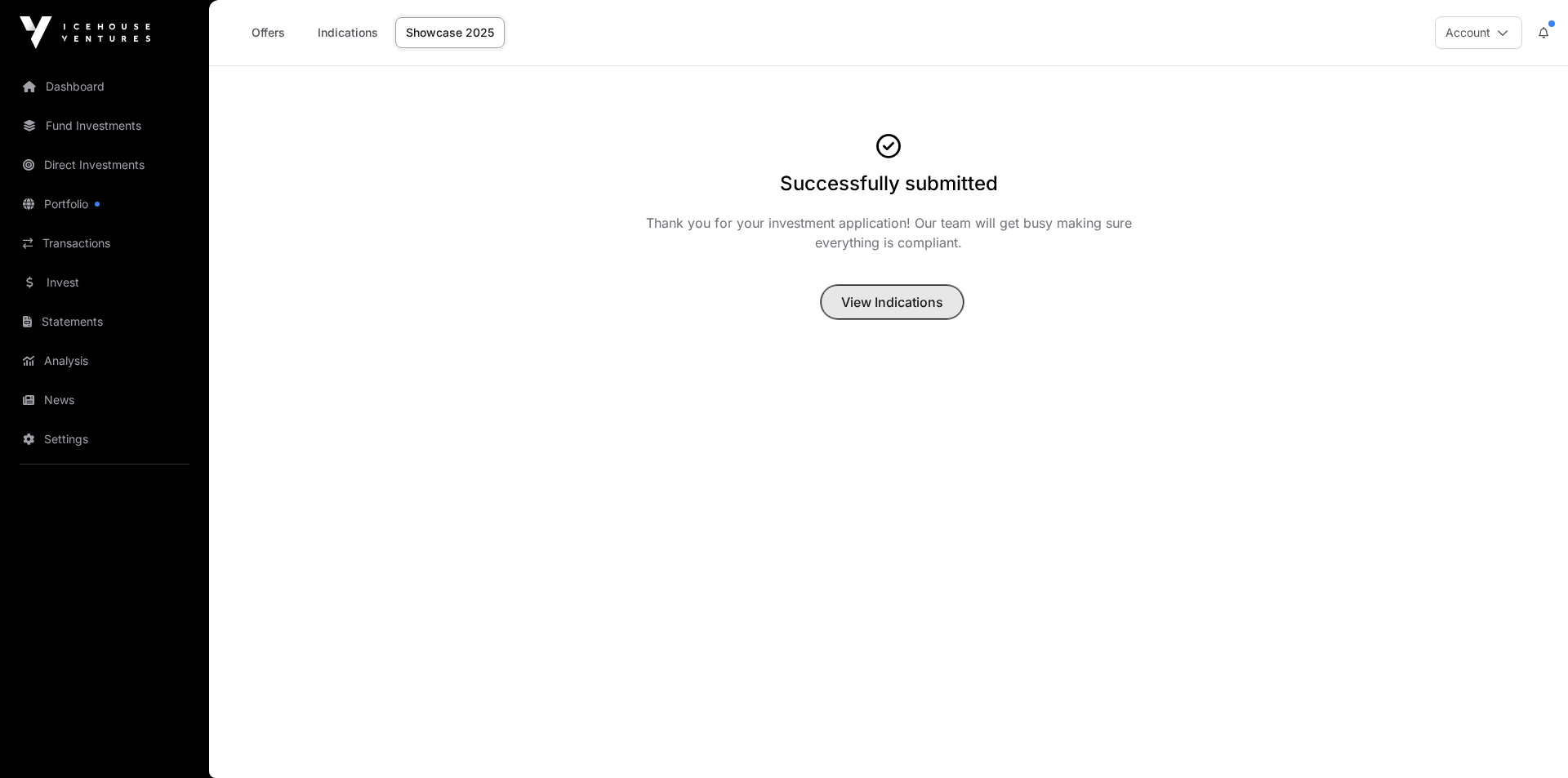
click at [852, 303] on span "View Indications" at bounding box center [891, 301] width 102 height 20
click at [271, 30] on link "Offers" at bounding box center [268, 33] width 65 height 31
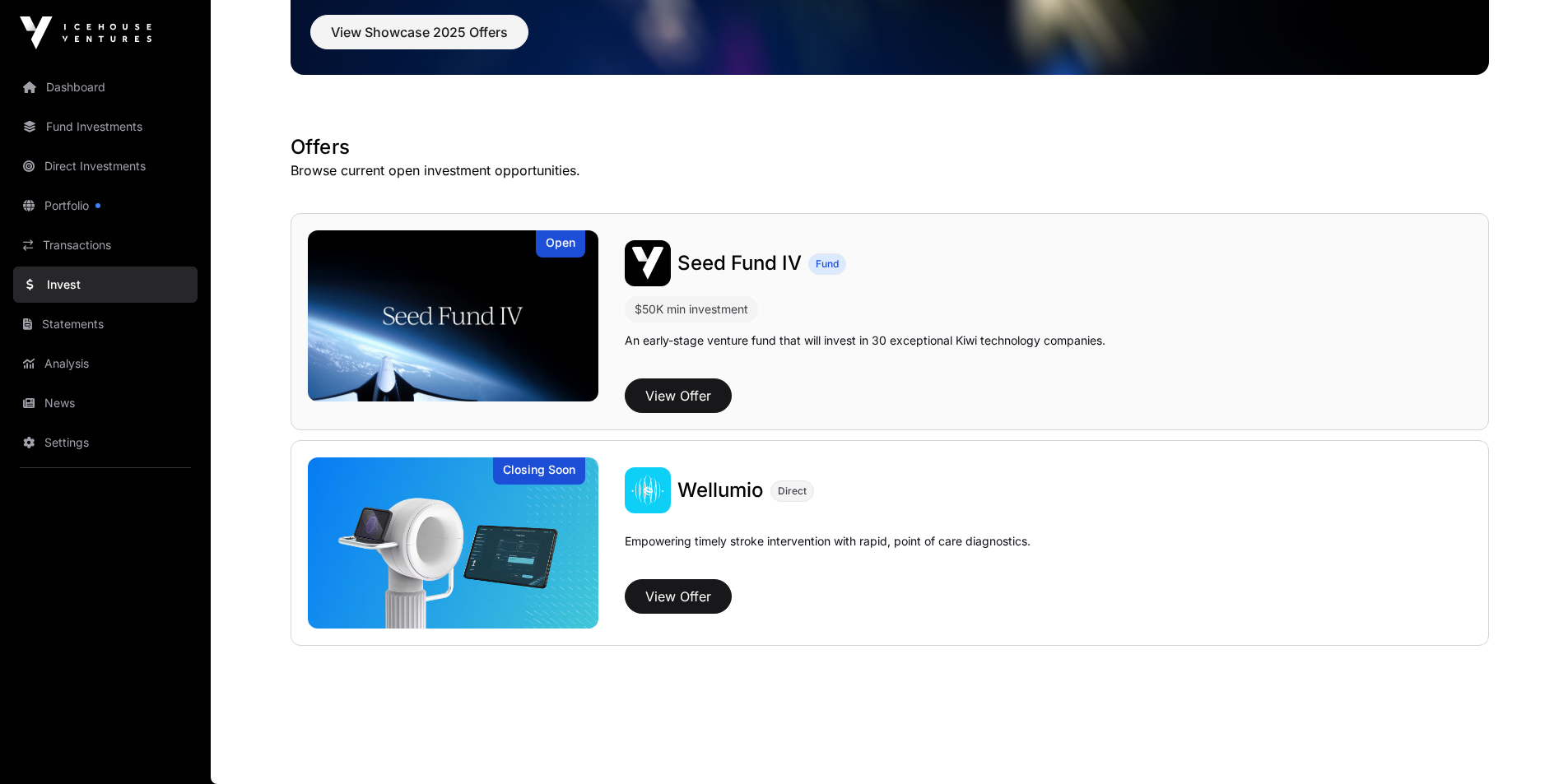
scroll to position [10, 0]
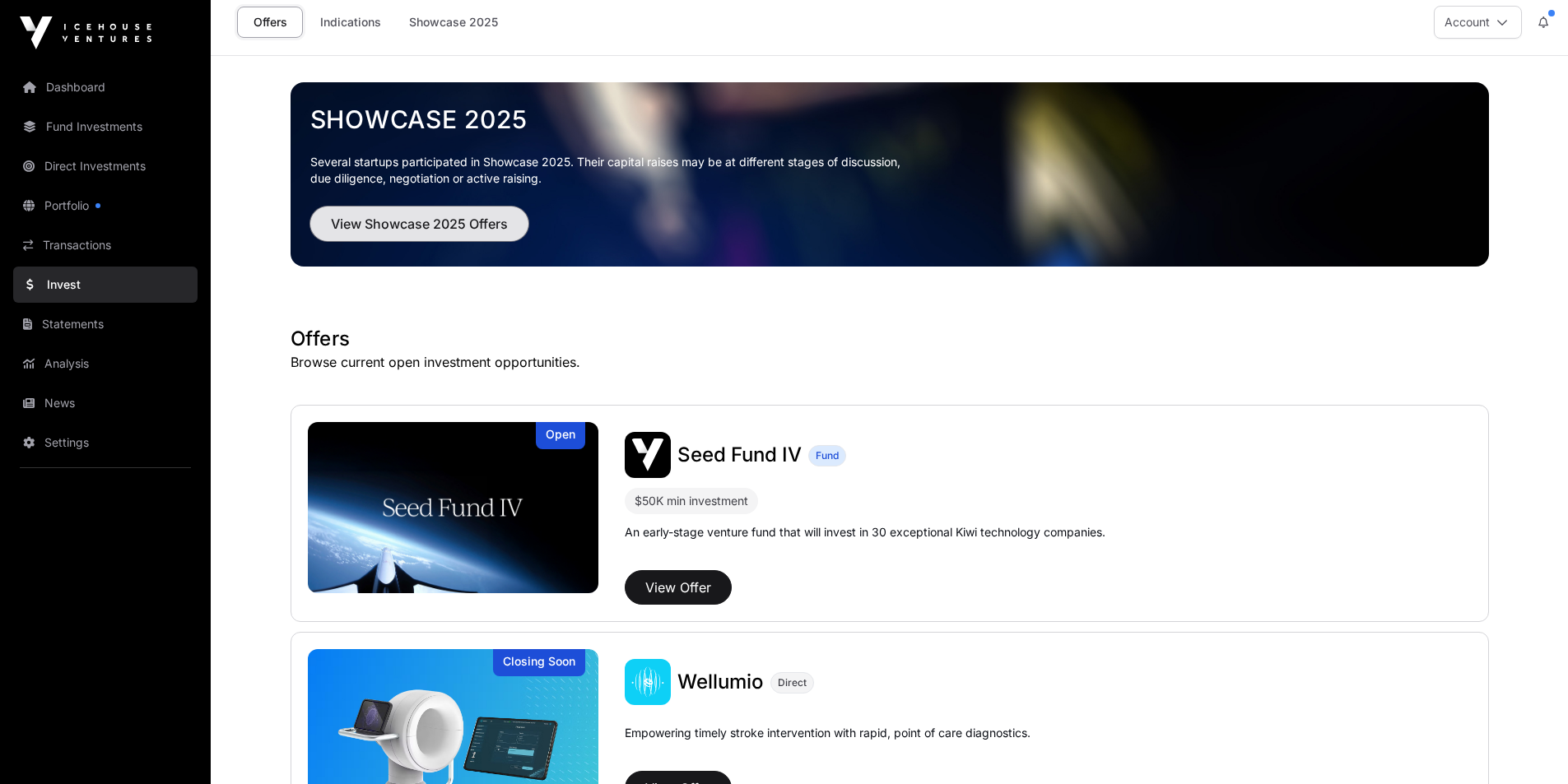
click at [422, 224] on span "View Showcase 2025 Offers" at bounding box center [419, 223] width 177 height 20
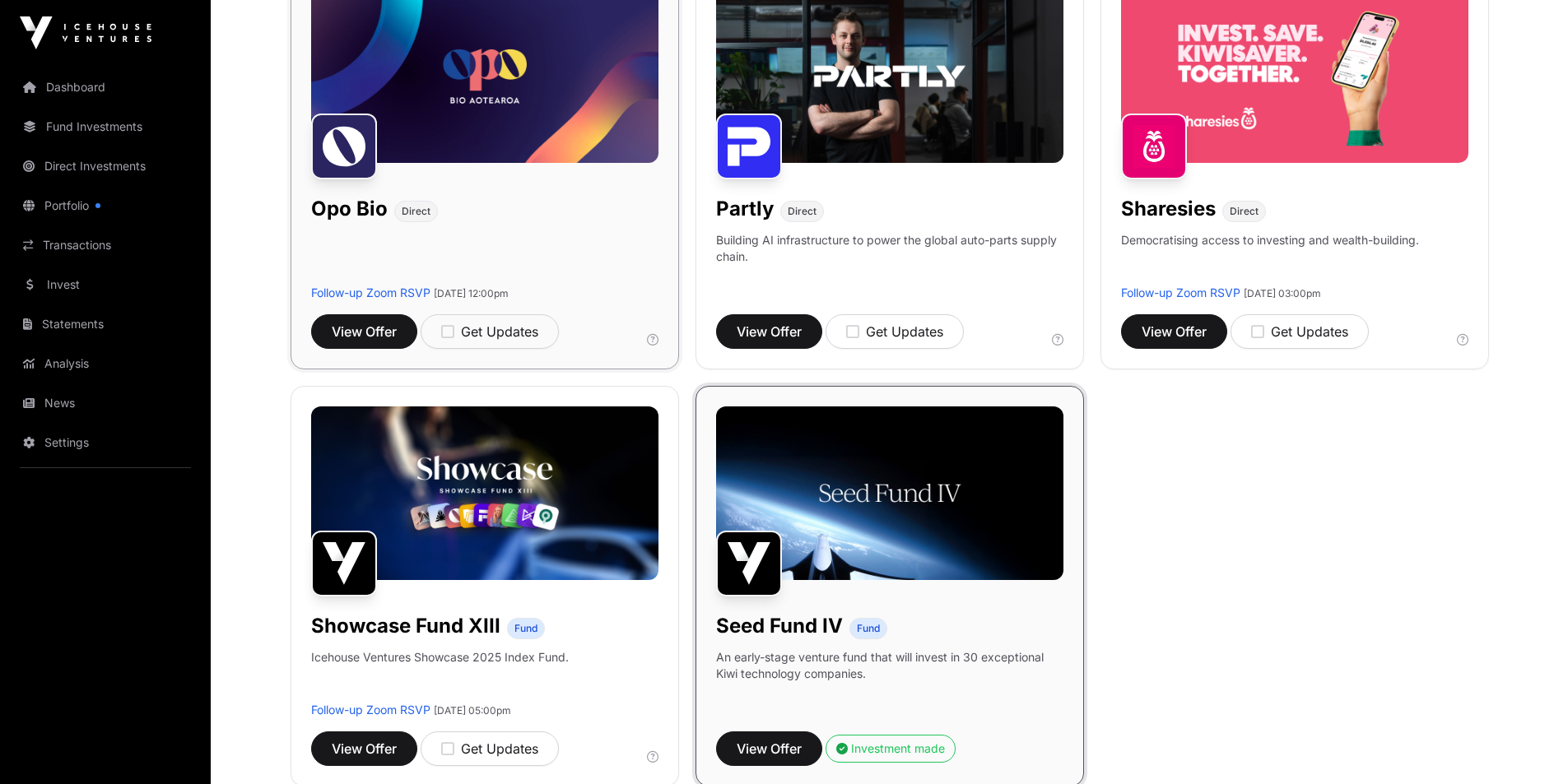
scroll to position [1152, 0]
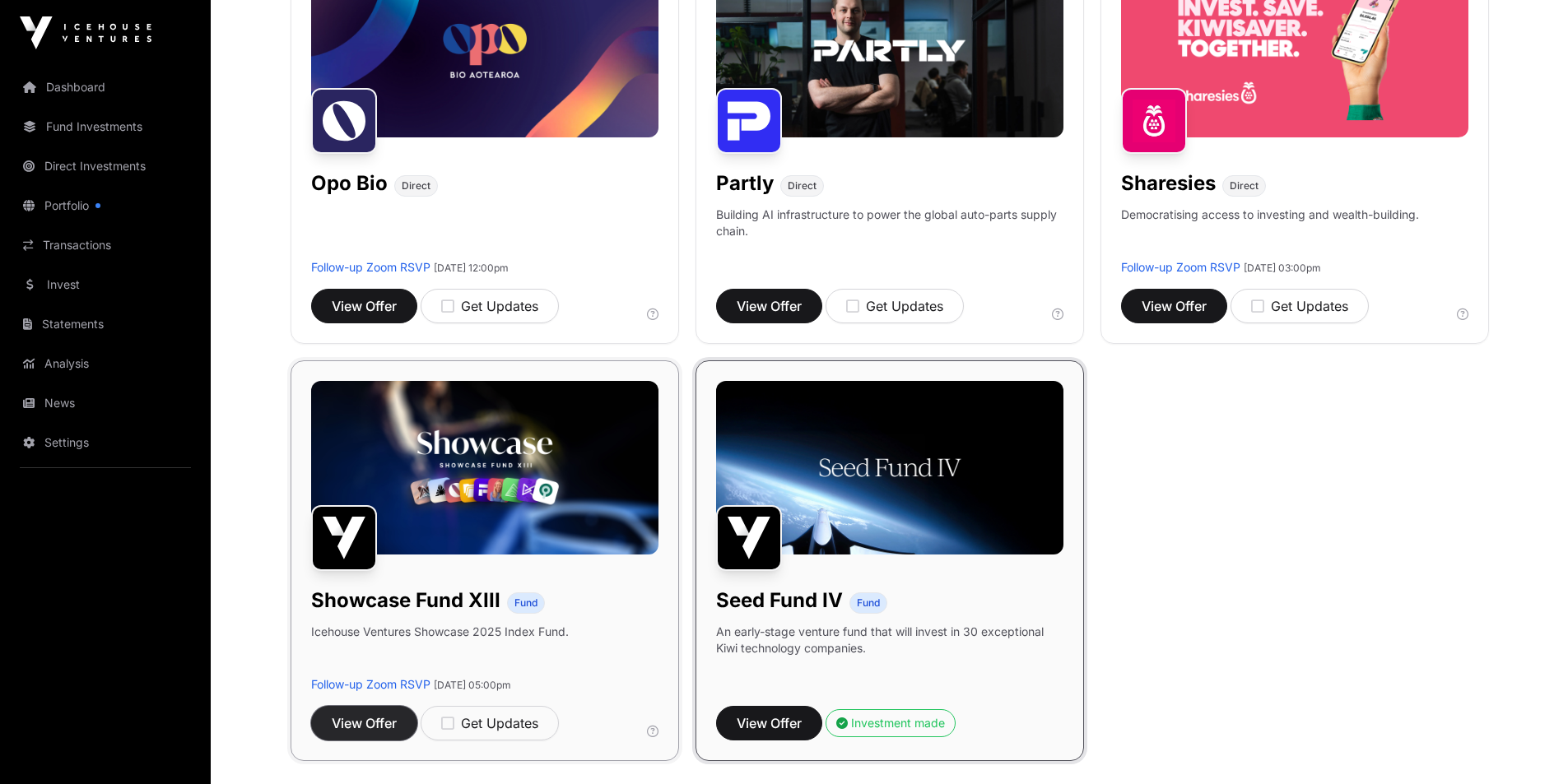
click at [348, 726] on span "View Offer" at bounding box center [364, 723] width 65 height 20
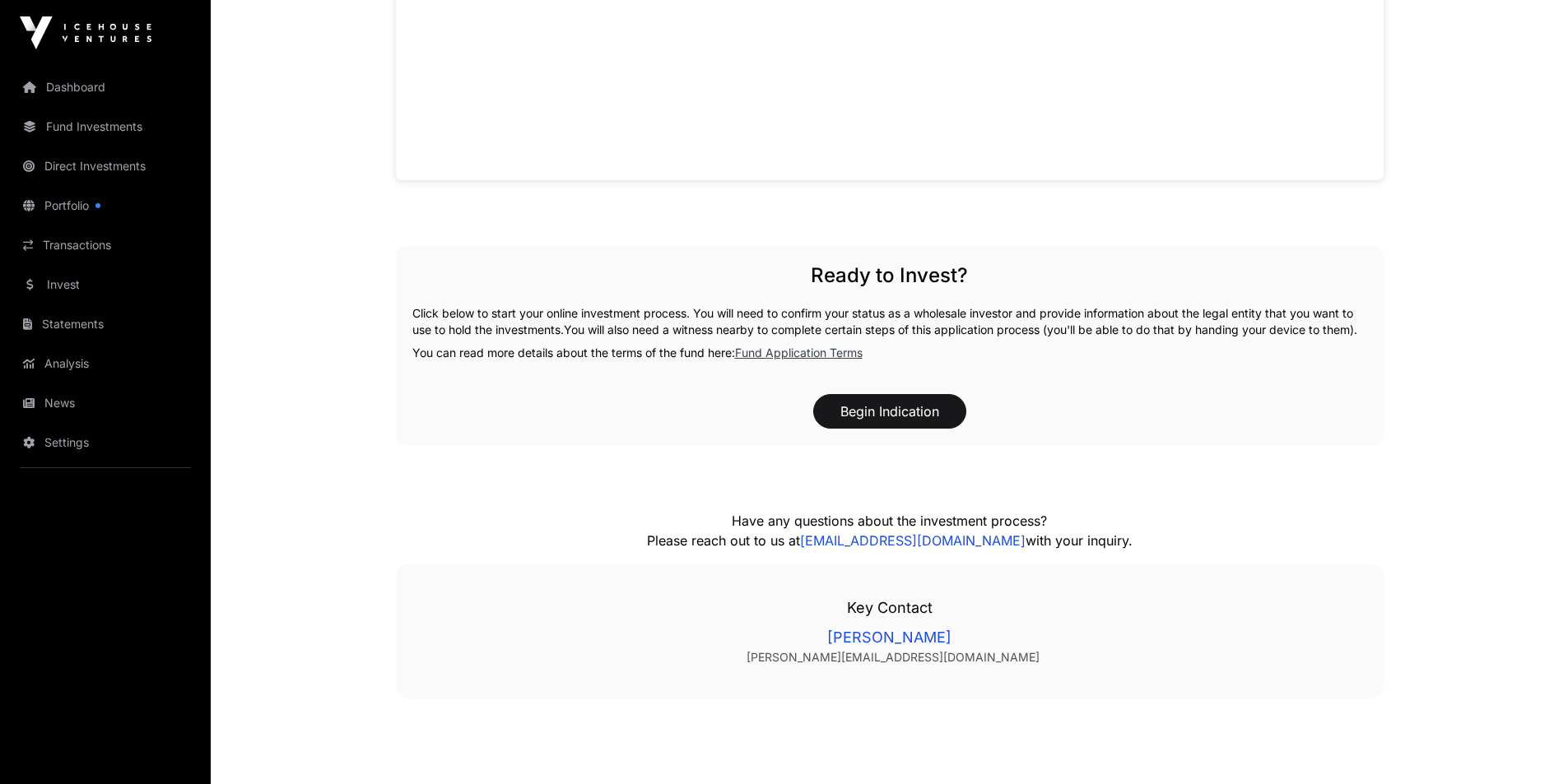
scroll to position [1536, 0]
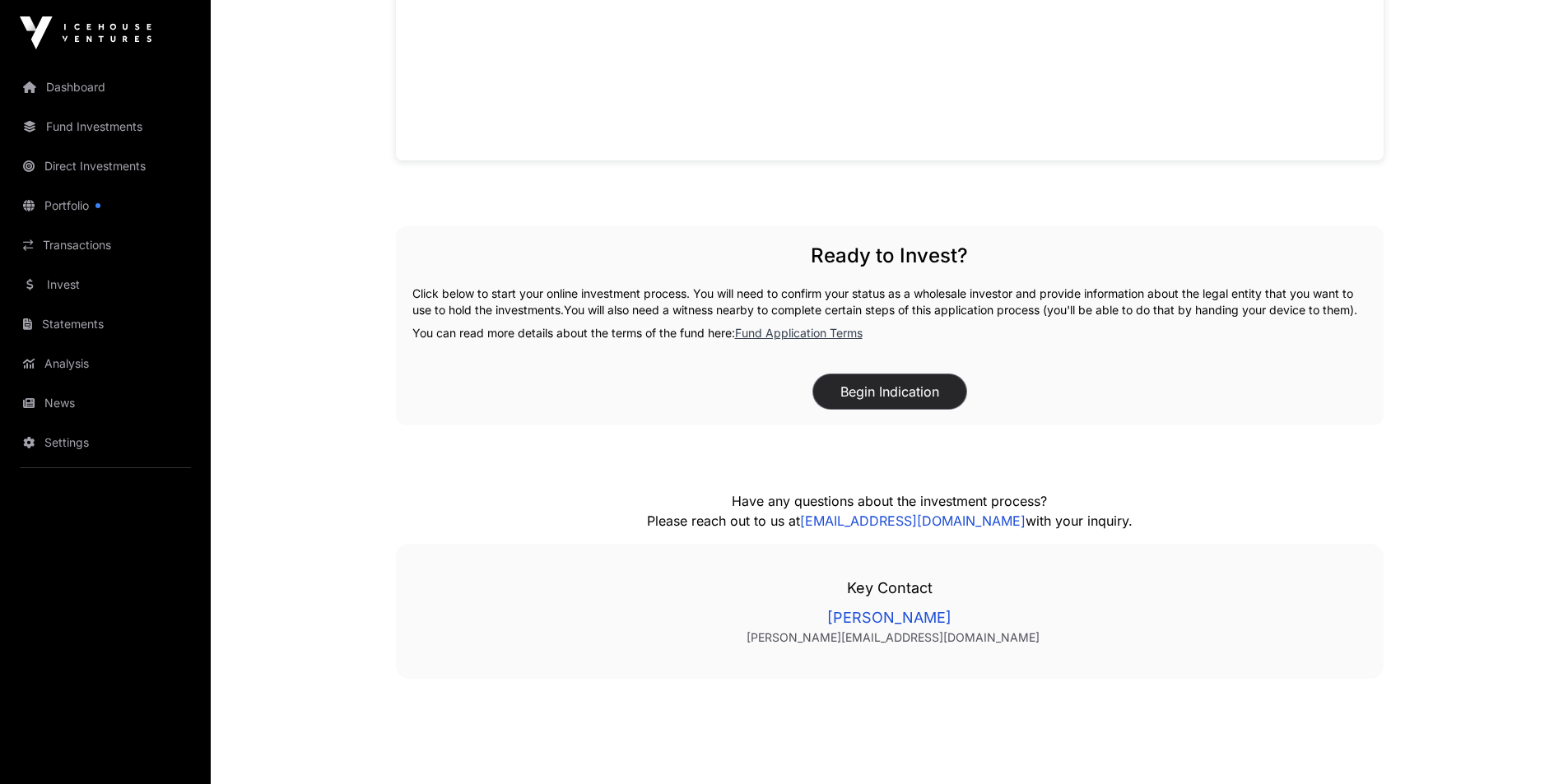
click at [874, 408] on button "Begin Indication" at bounding box center [889, 392] width 153 height 35
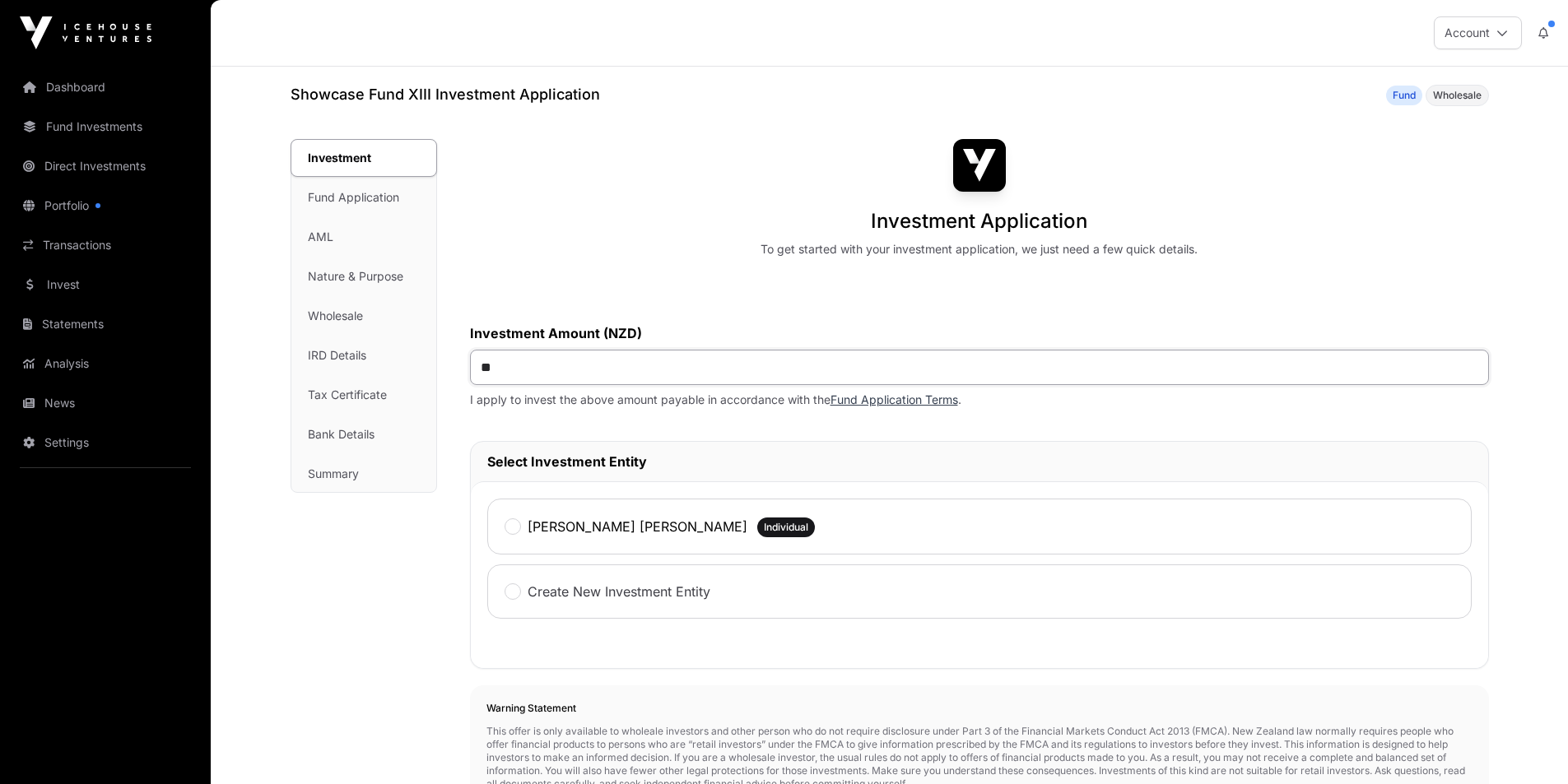
click at [492, 366] on input "**" at bounding box center [979, 367] width 1019 height 35
type input "*******"
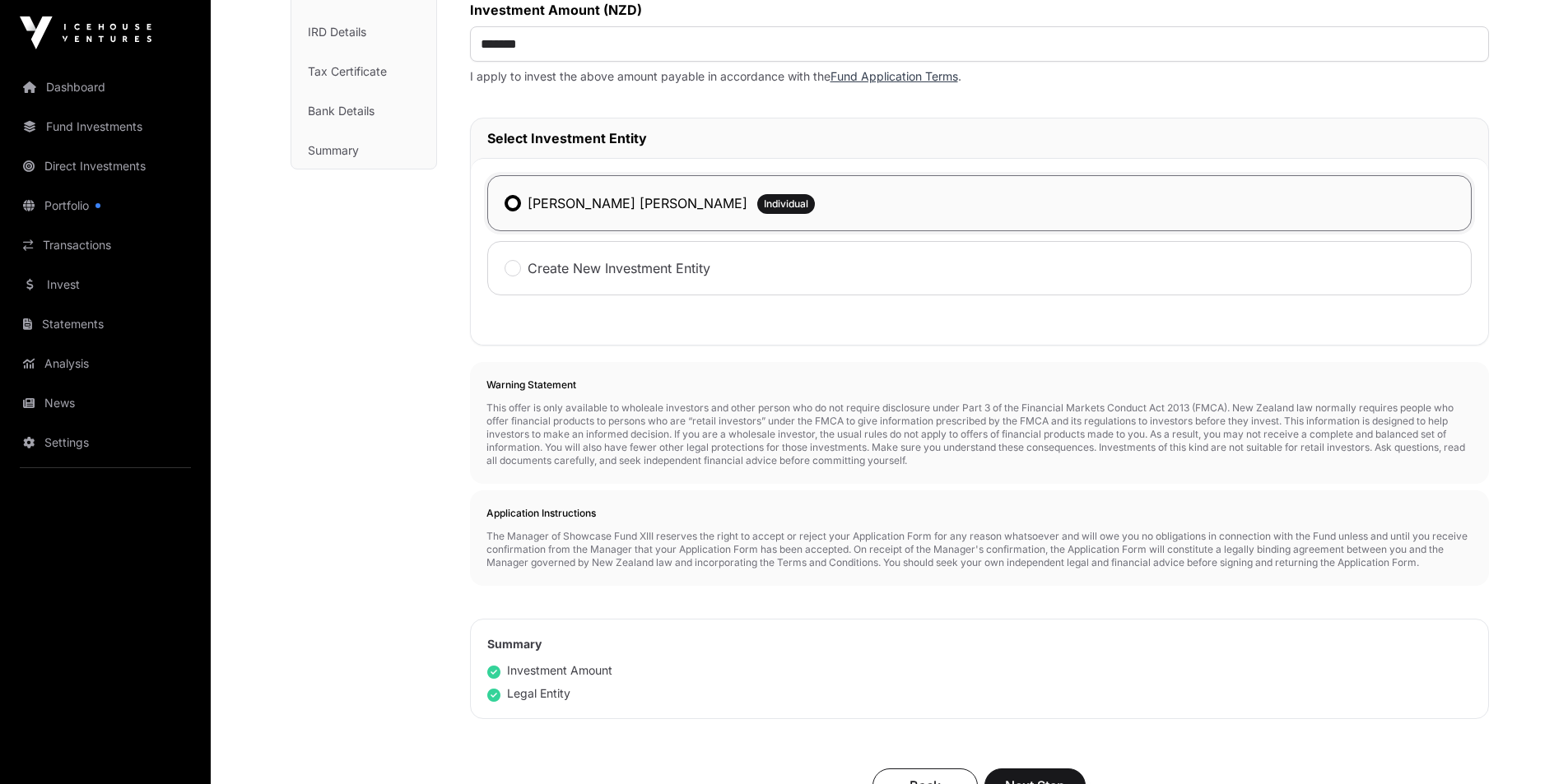
scroll to position [576, 0]
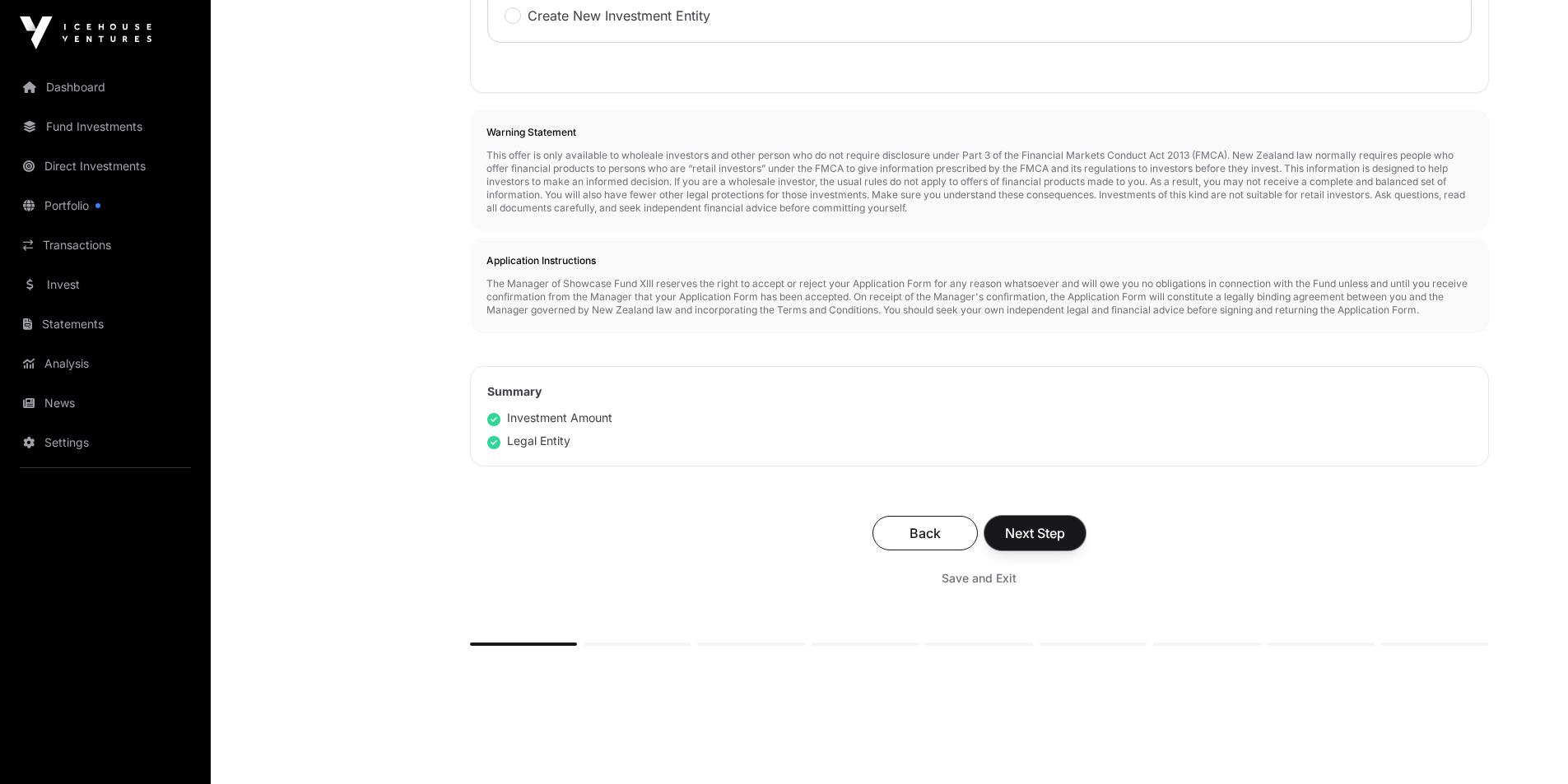
click at [1018, 530] on span "Next Step" at bounding box center [1035, 533] width 60 height 20
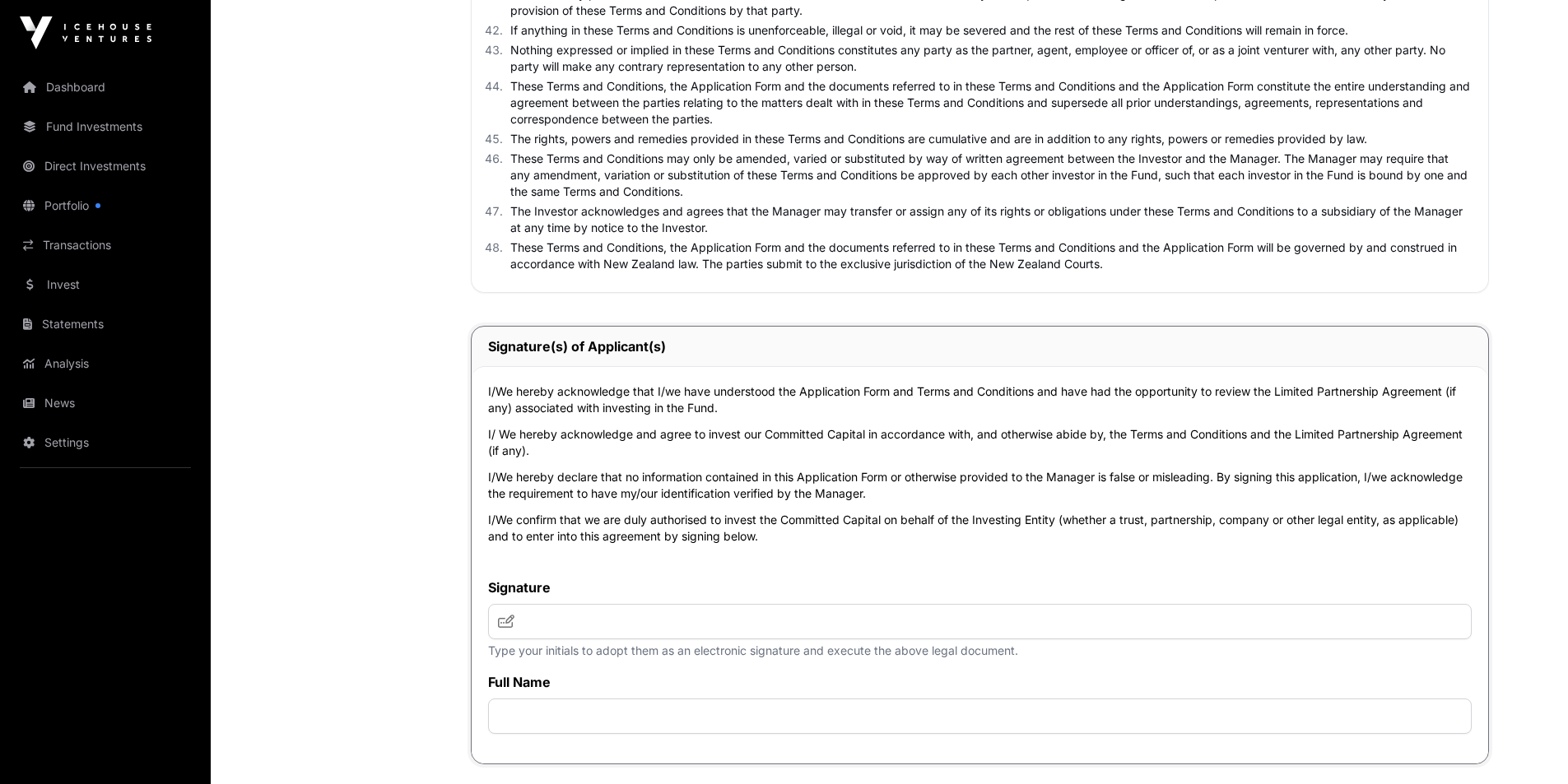
scroll to position [5568, 0]
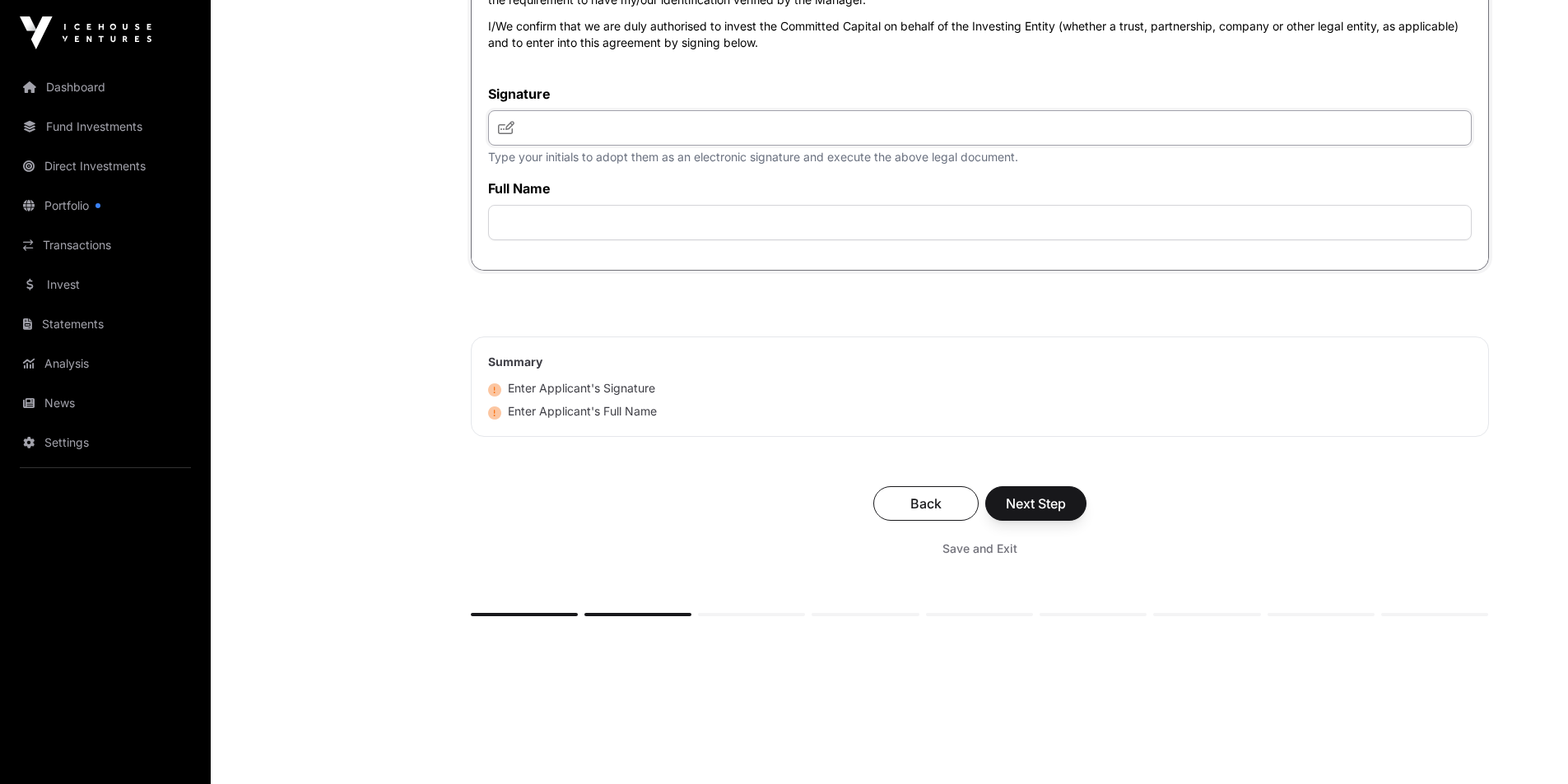
click at [532, 143] on input "text" at bounding box center [980, 127] width 984 height 35
type input "***"
type input "*"
type input "**********"
click at [1012, 504] on span "Next Step" at bounding box center [1036, 504] width 60 height 20
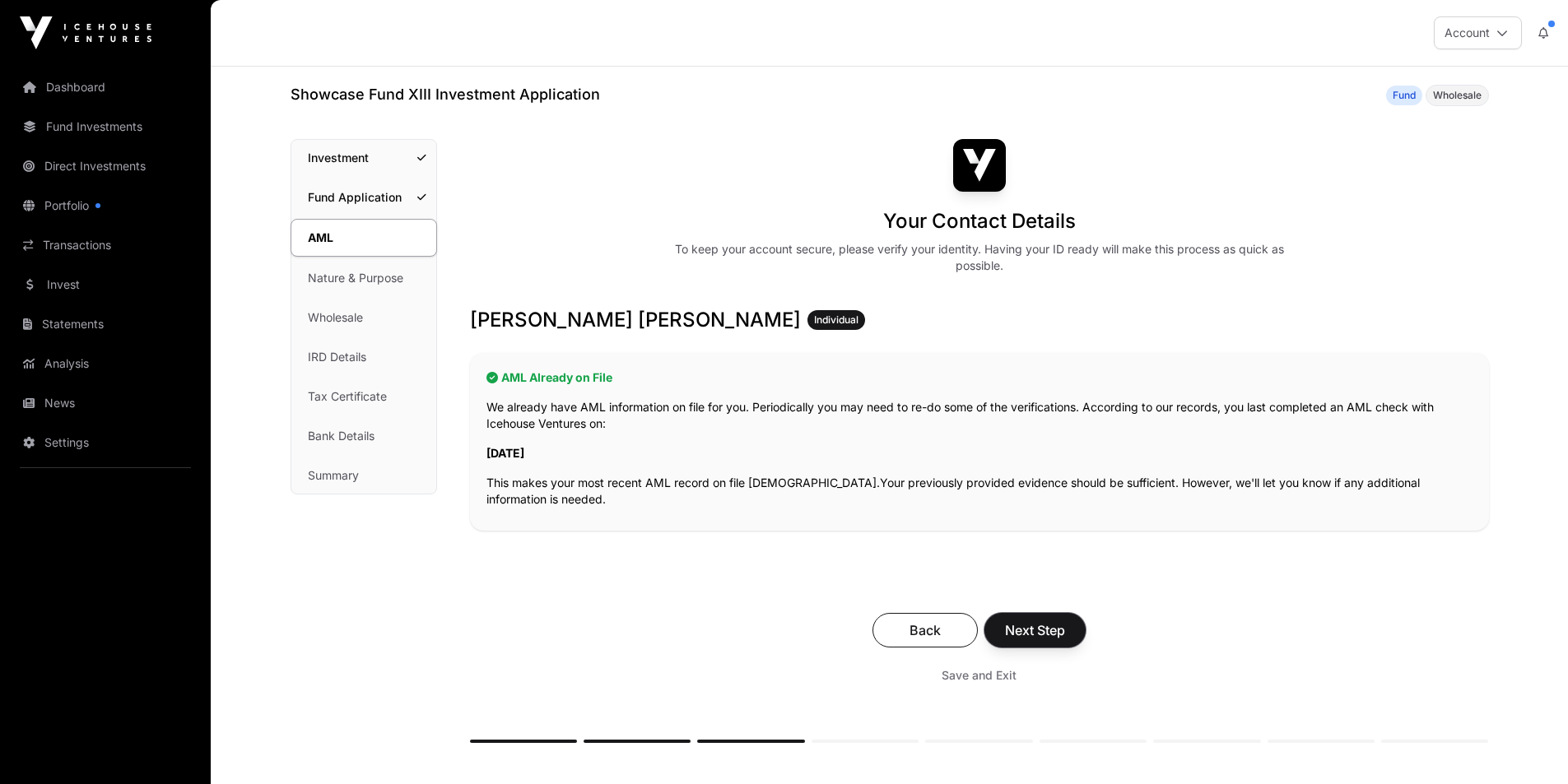
click at [1011, 628] on span "Next Step" at bounding box center [1035, 630] width 60 height 20
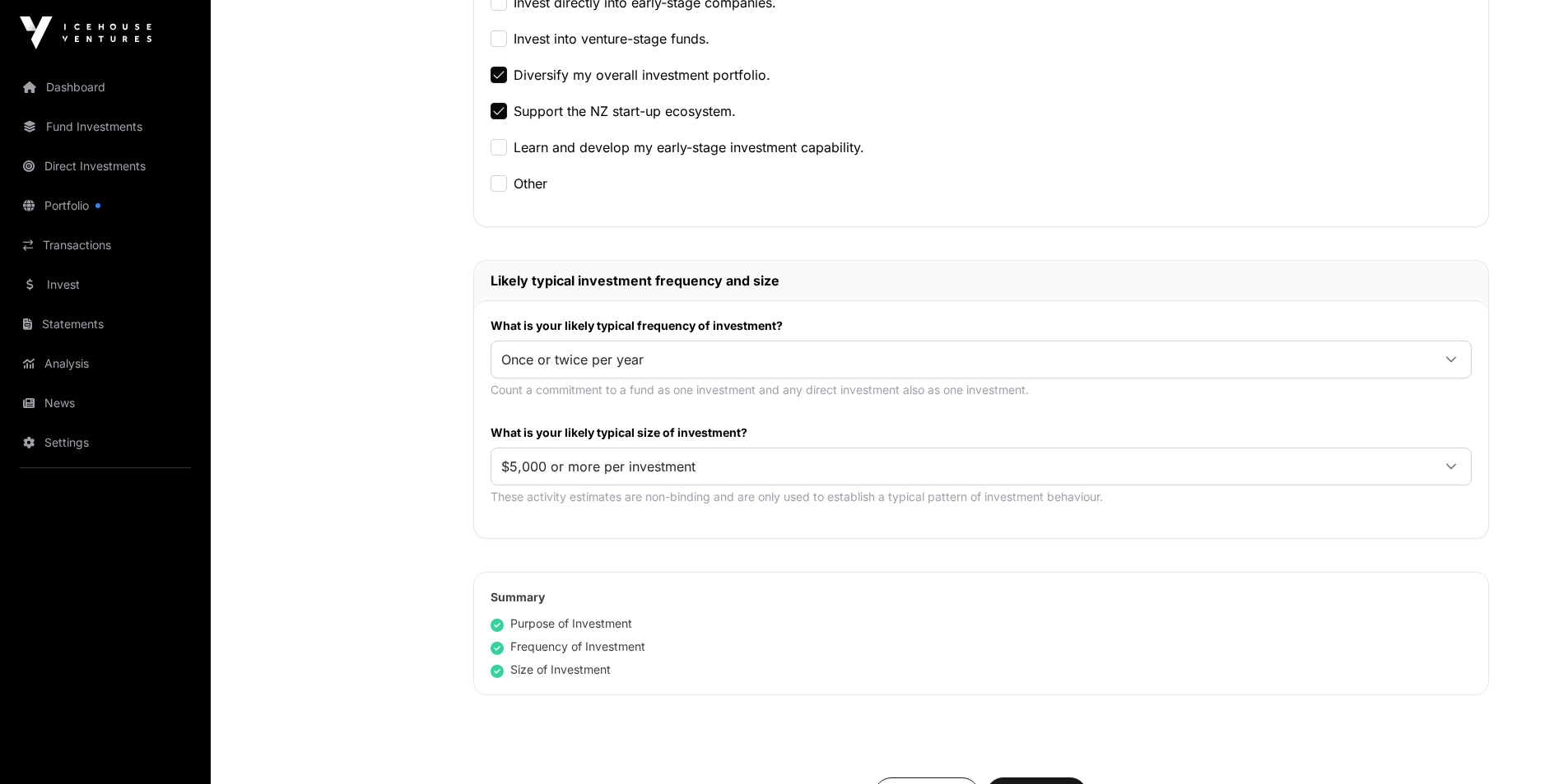
scroll to position [936, 0]
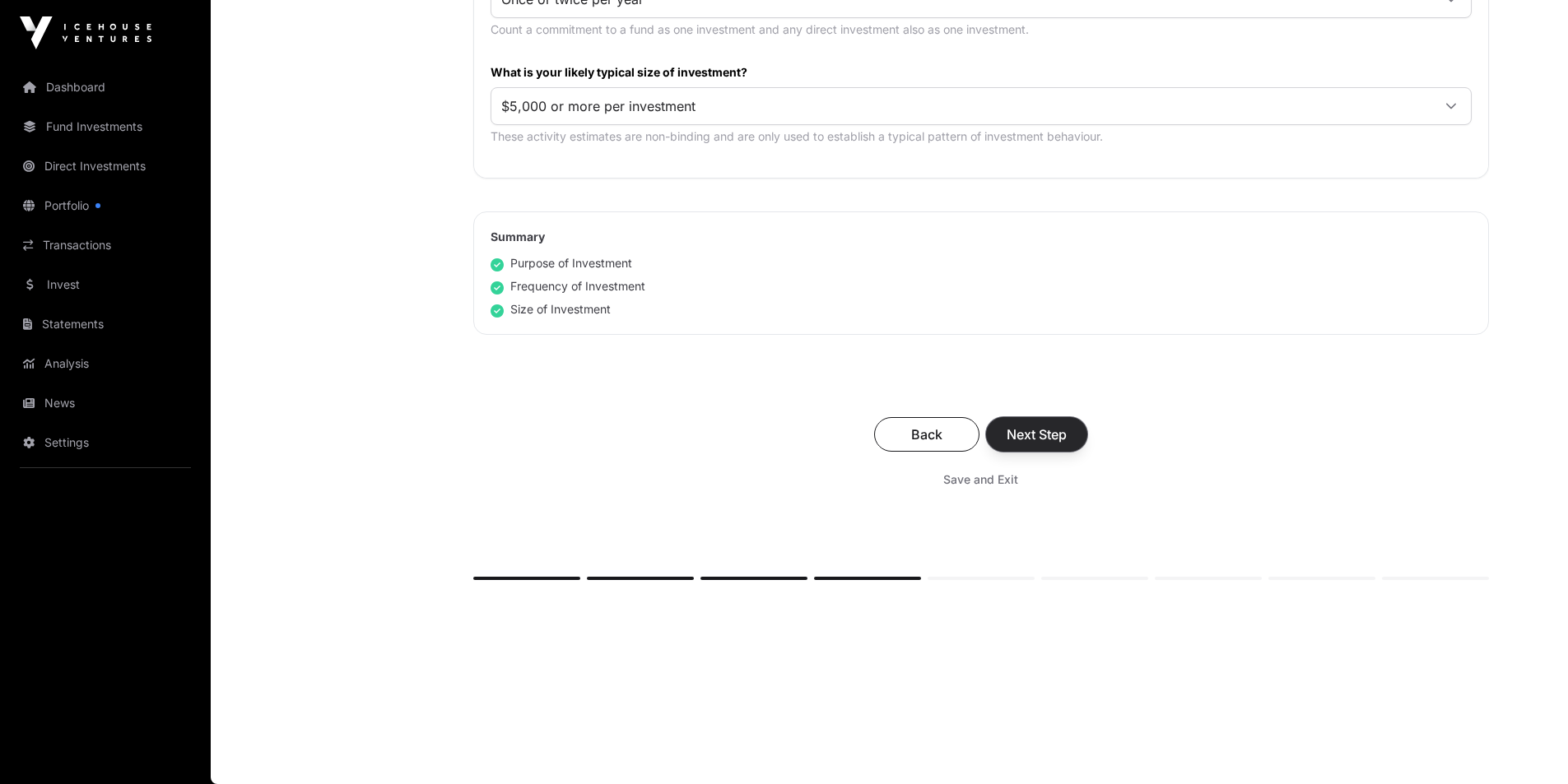
click at [1026, 434] on span "Next Step" at bounding box center [1036, 434] width 60 height 20
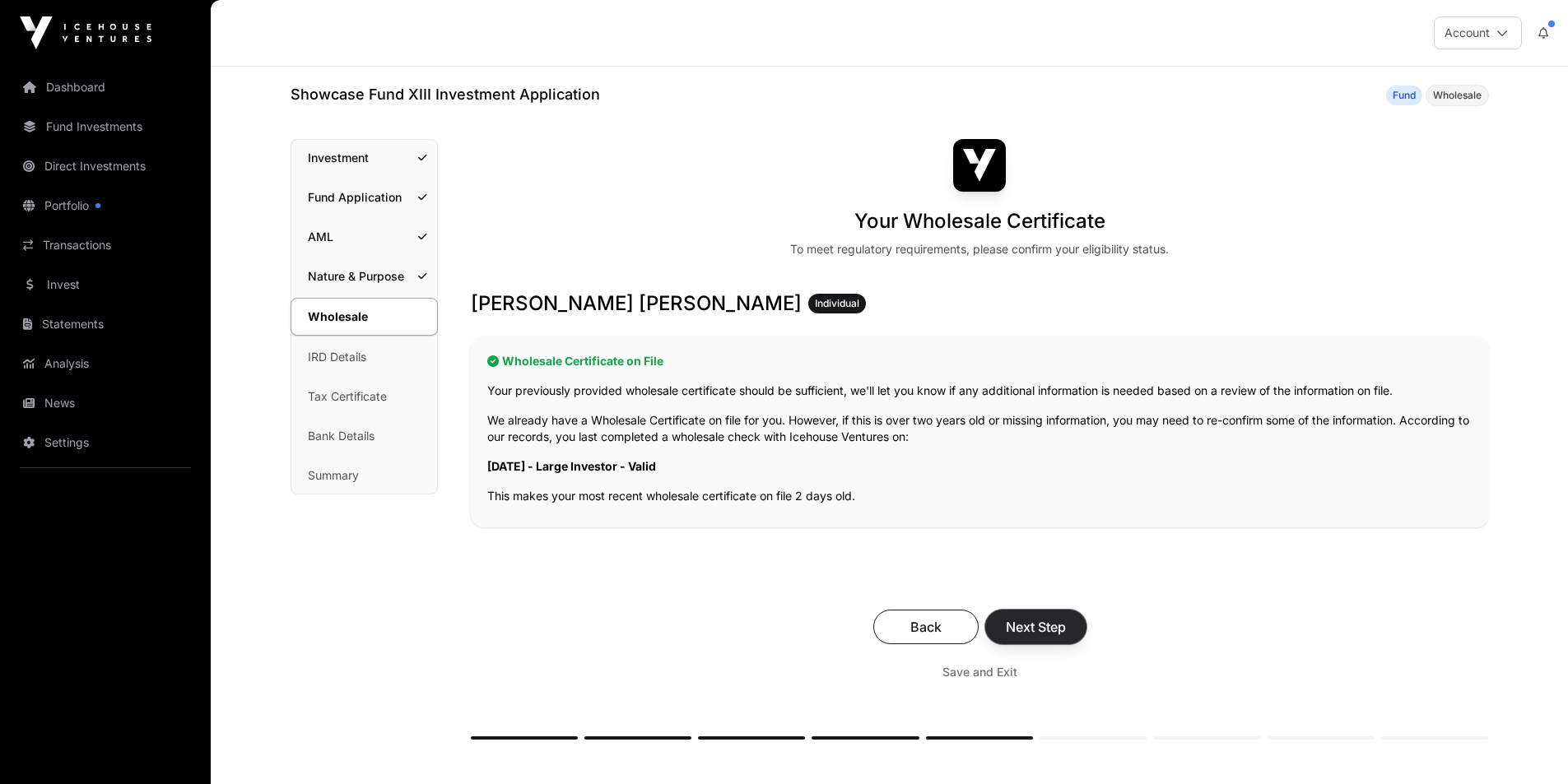
click at [1026, 628] on span "Next Step" at bounding box center [1036, 627] width 60 height 20
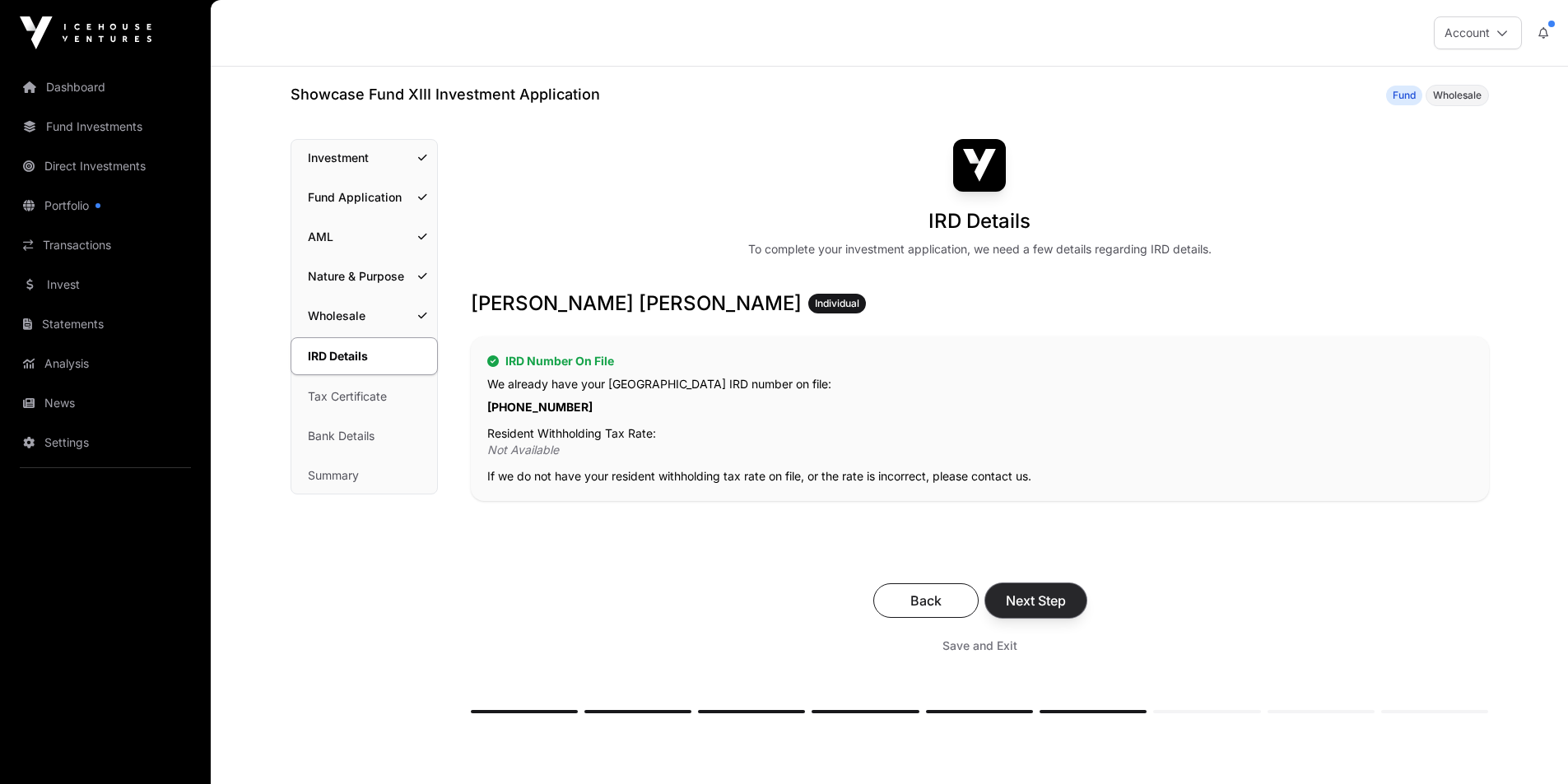
click at [1030, 608] on span "Next Step" at bounding box center [1036, 601] width 60 height 20
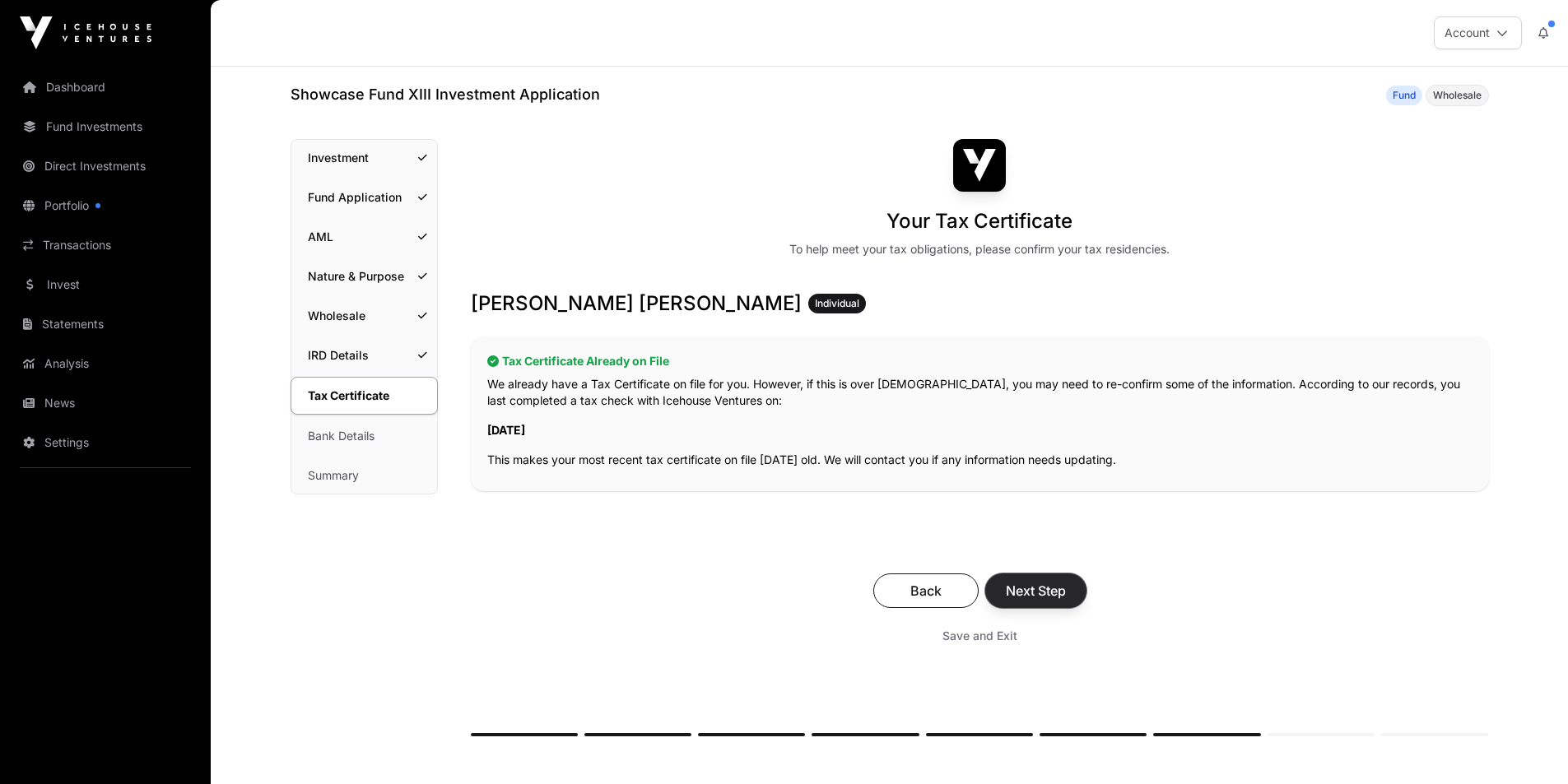
click at [1028, 593] on span "Next Step" at bounding box center [1036, 590] width 60 height 20
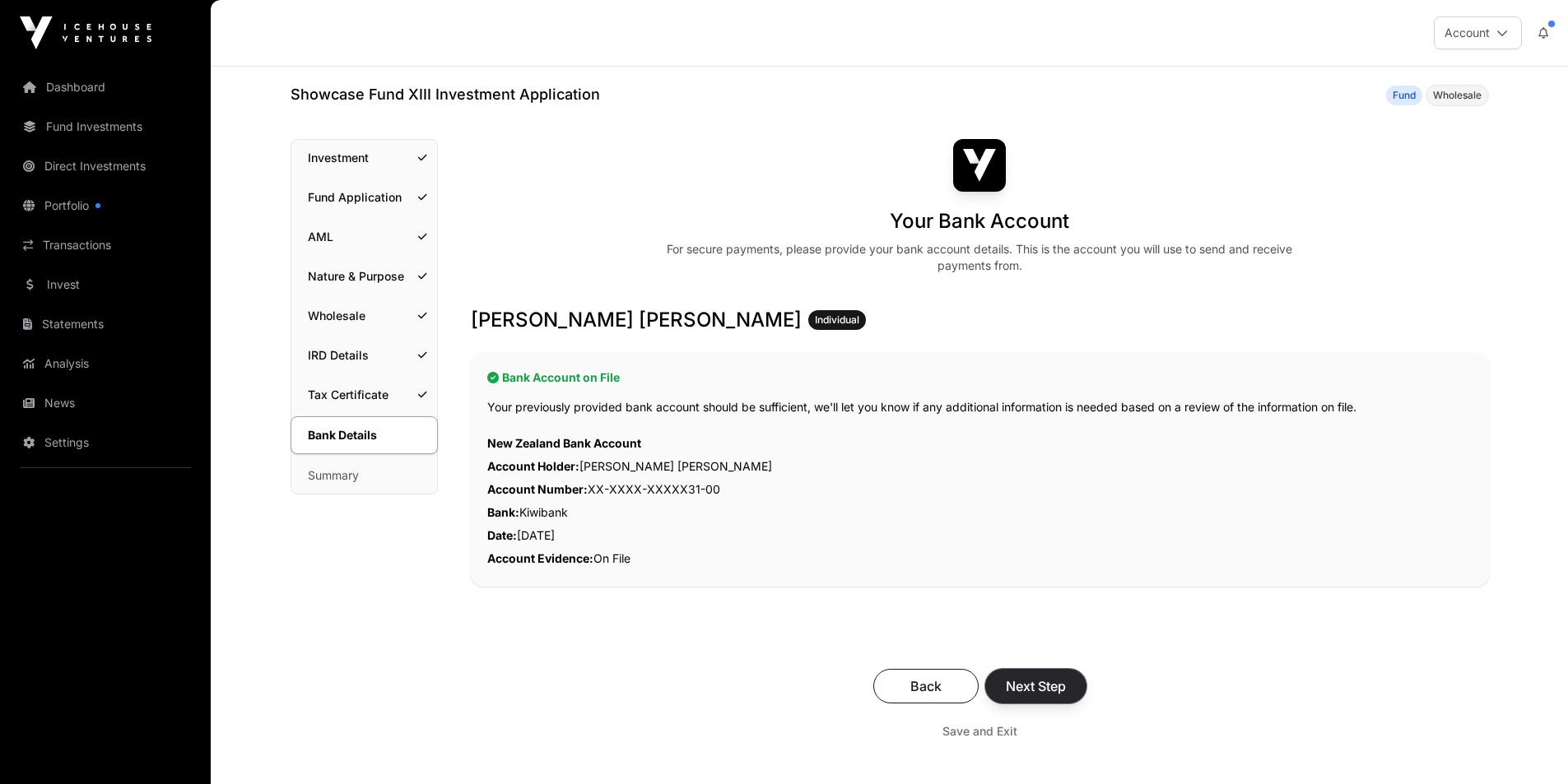
click at [1049, 685] on span "Next Step" at bounding box center [1036, 686] width 60 height 20
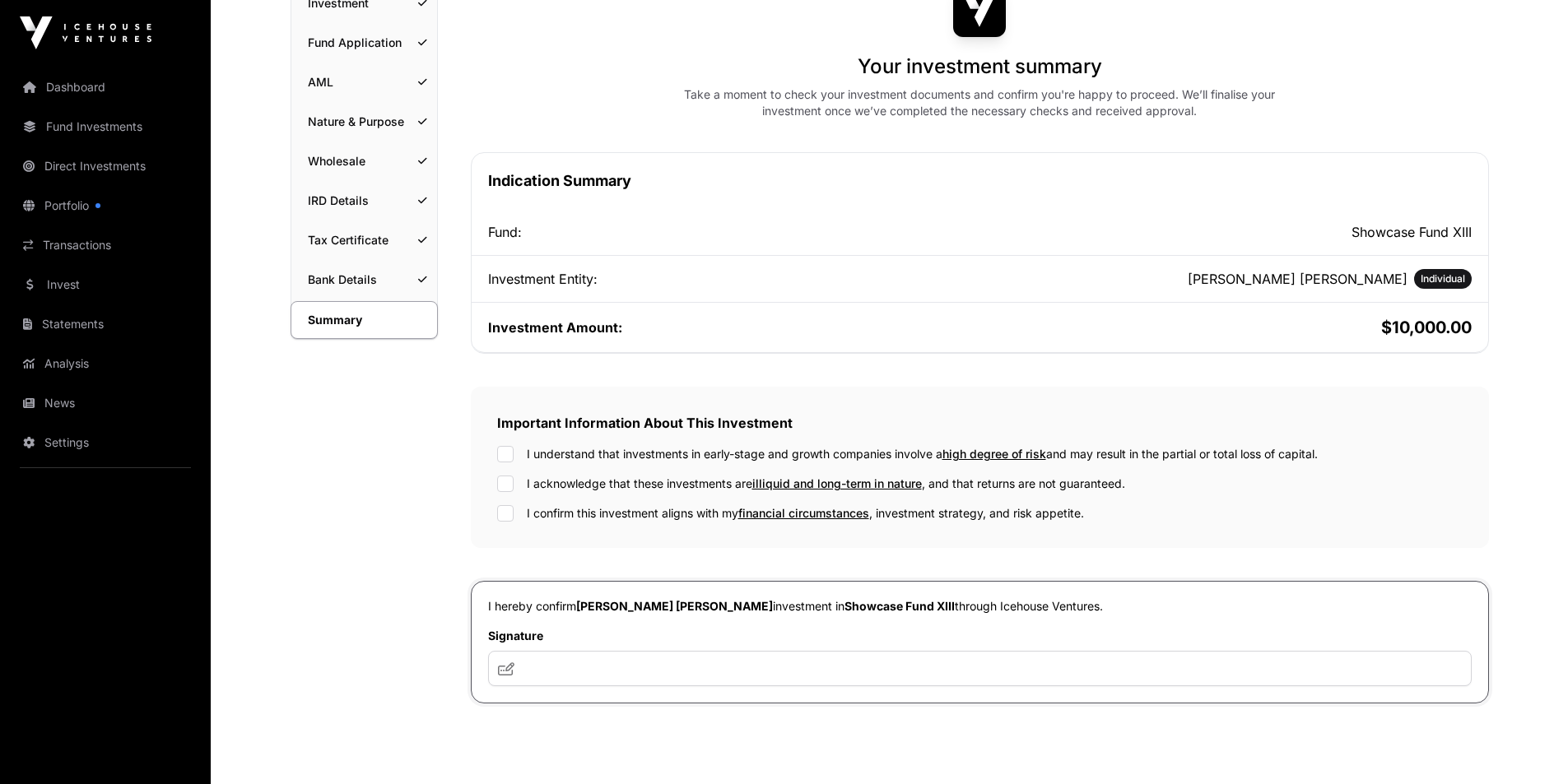
scroll to position [192, 0]
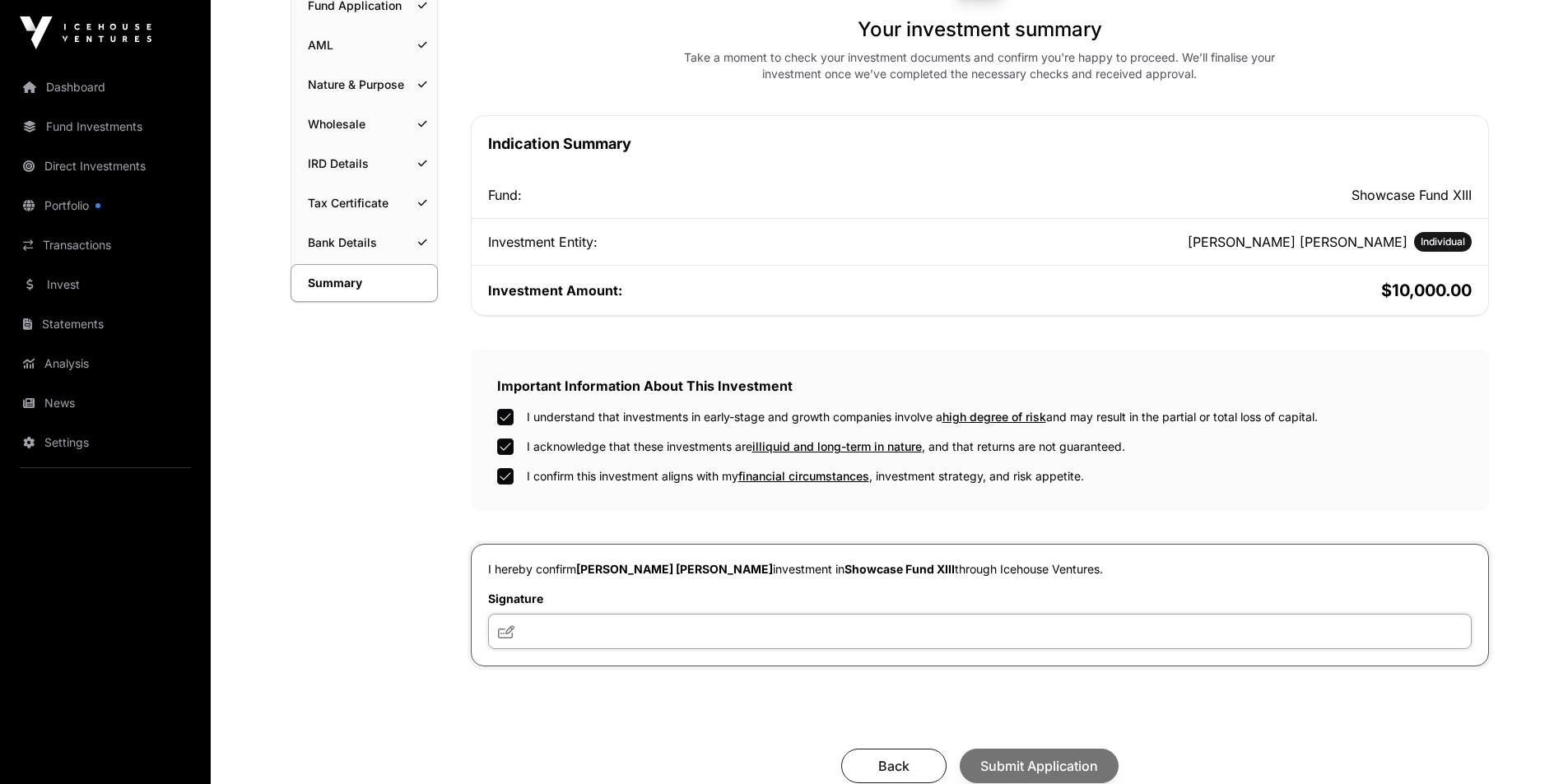
click at [627, 629] on input "text" at bounding box center [980, 631] width 984 height 35
type input "***"
click at [1015, 764] on span "Submit Application" at bounding box center [1040, 766] width 118 height 20
